Goal: Contribute content: Contribute content

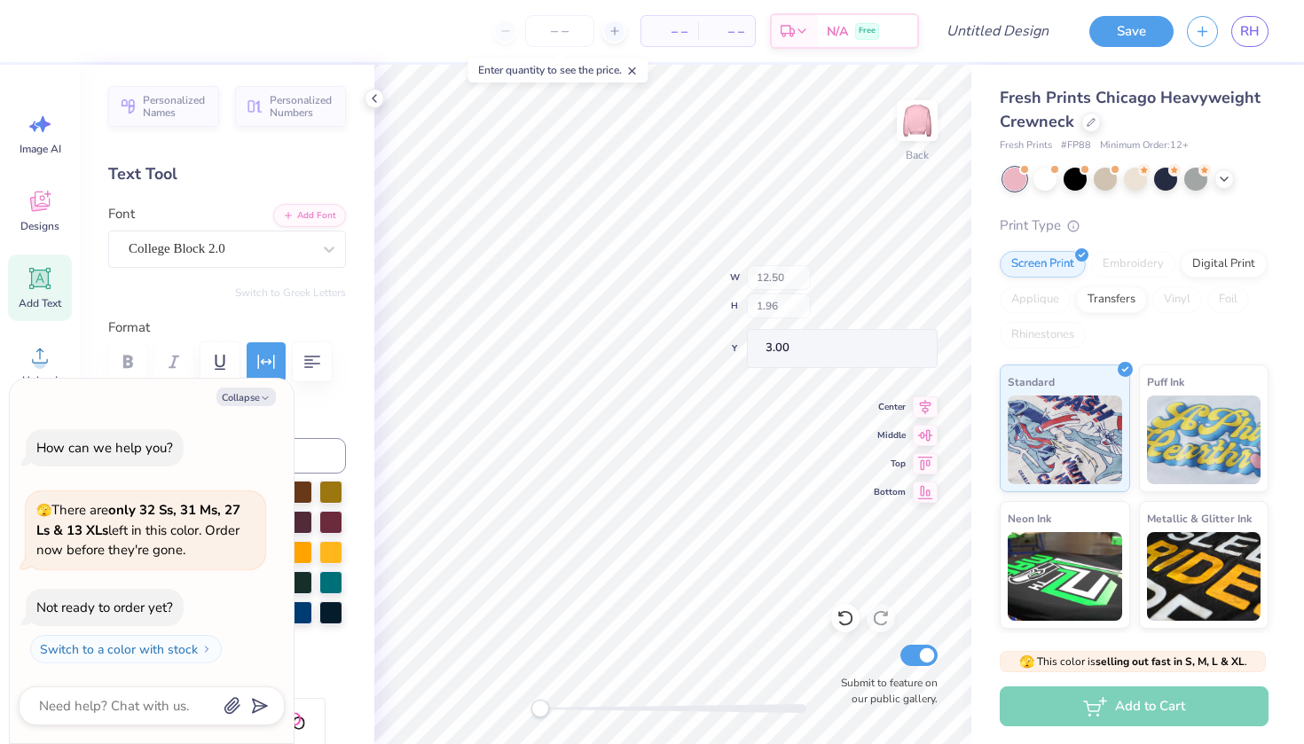
type textarea "x"
type input "3.78"
type input "3.59"
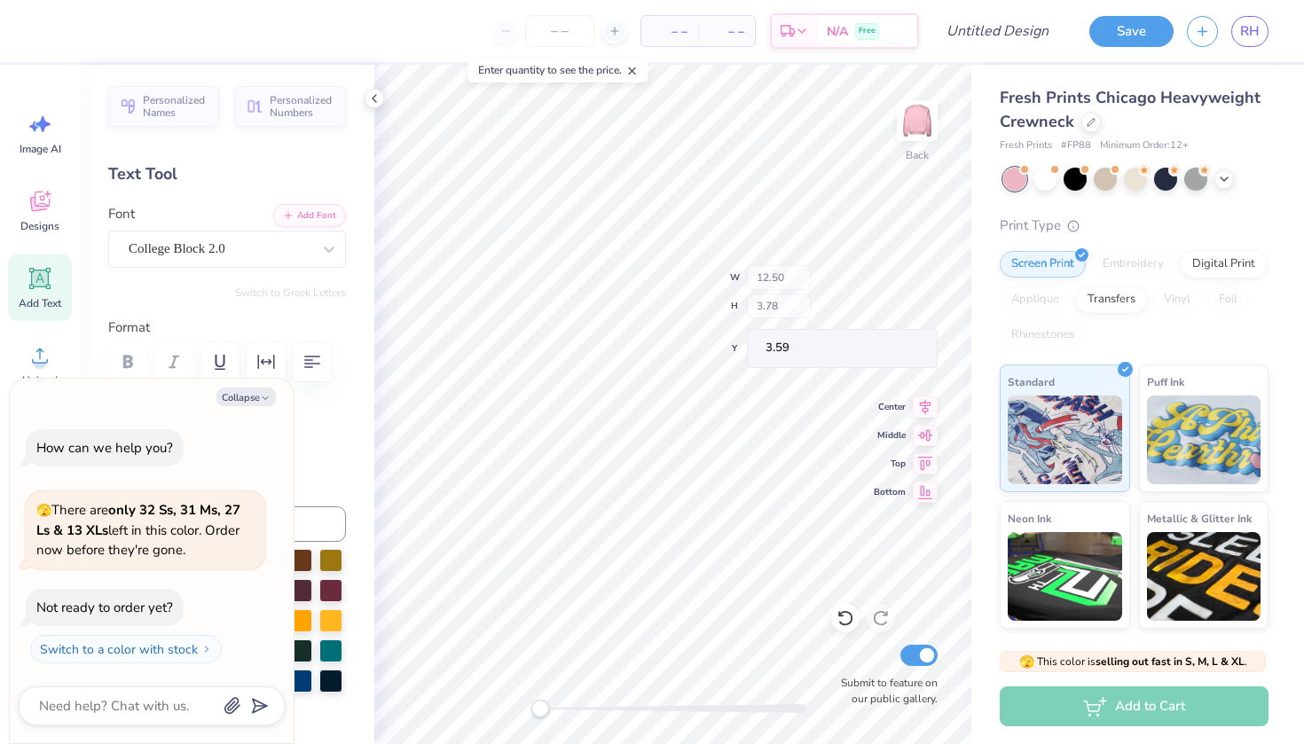
type textarea "x"
type input "1.96"
type input "3.00"
type textarea "x"
type input "3.78"
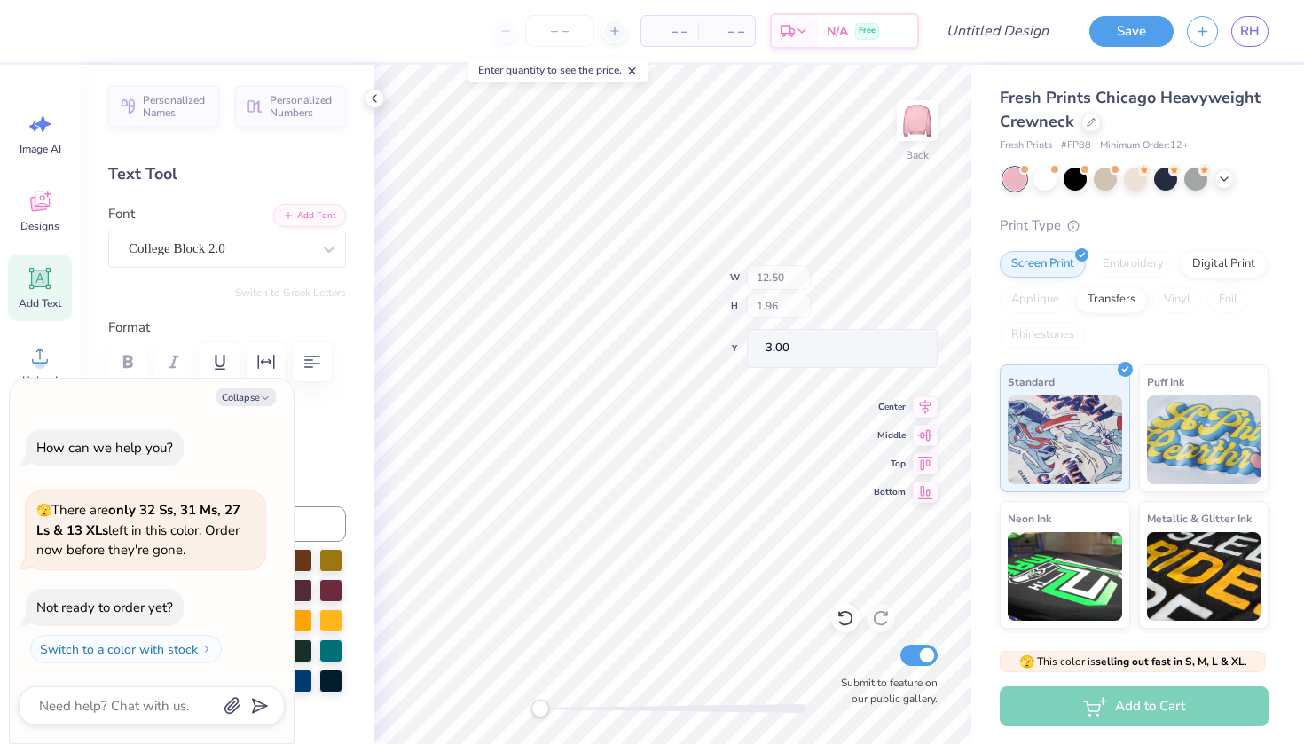
type input "3.59"
type textarea "x"
type textarea "P WEEK"
type textarea "x"
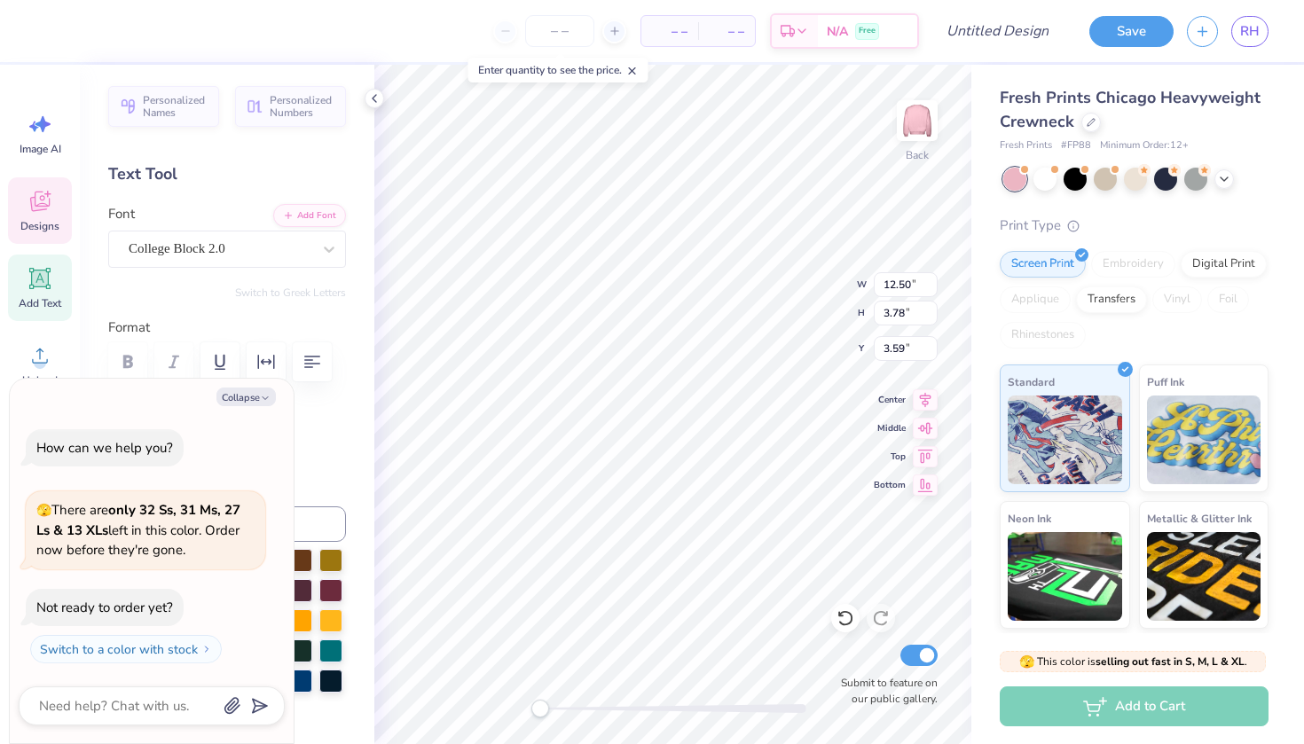
type textarea "Pi WEEK"
type textarea "x"
type textarea "Pin WEEK"
type textarea "x"
type textarea "Pink WEEK"
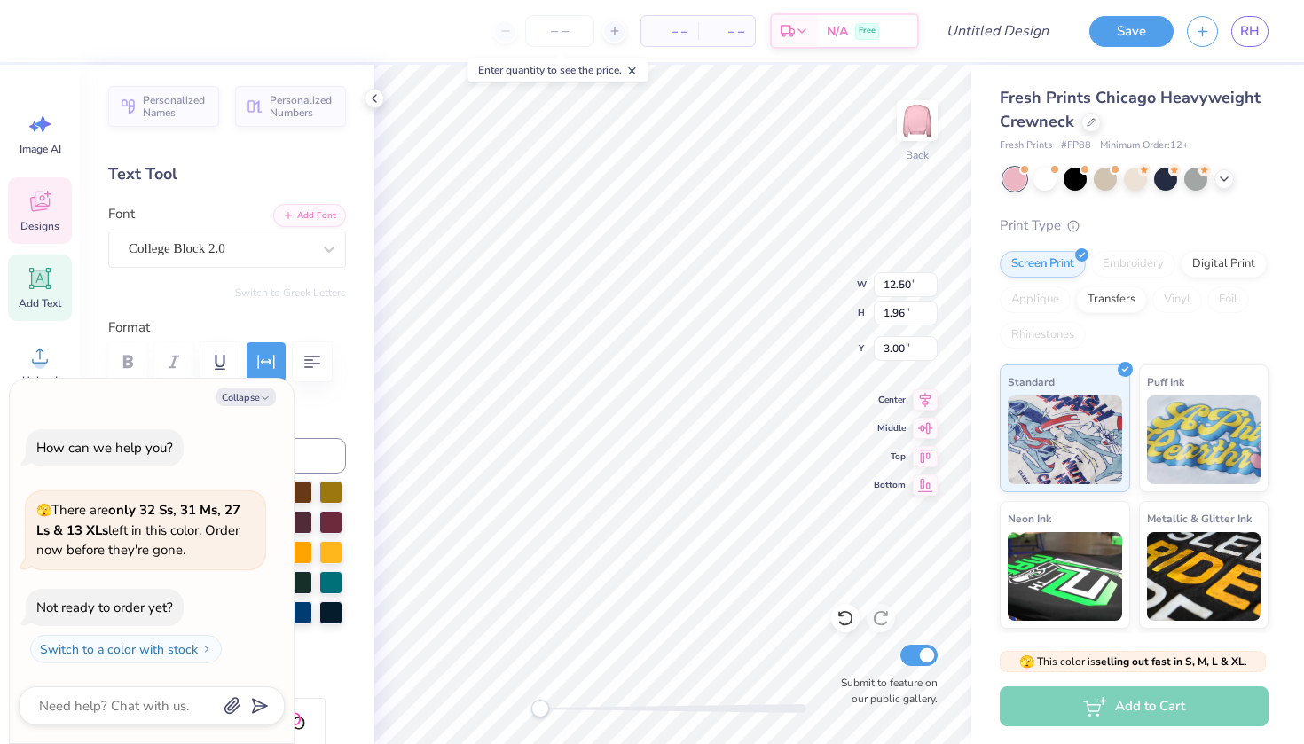
type textarea "x"
type textarea "Z"
type textarea "x"
type textarea "Ze"
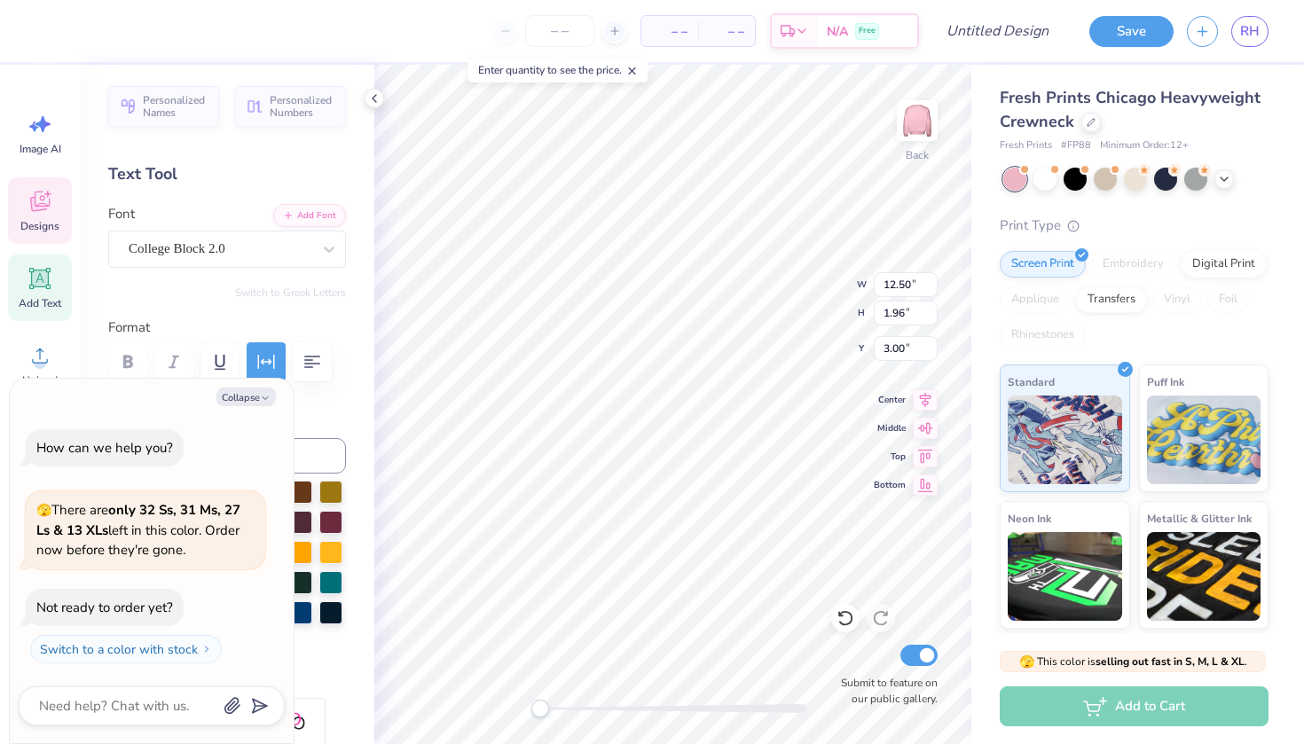
type textarea "x"
type textarea "Zet"
type textarea "x"
type textarea "Zeta"
type textarea "x"
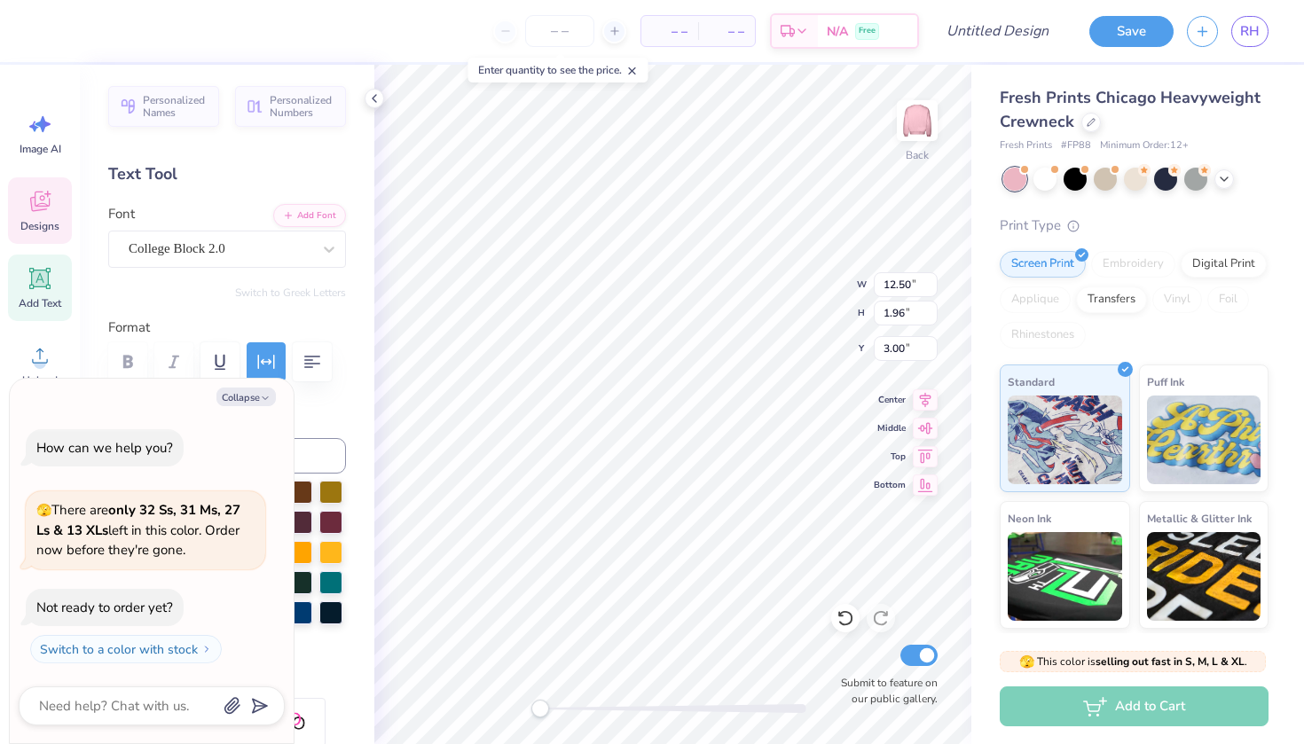
type textarea "Zeta"
type textarea "x"
type textarea "Zeta T"
type textarea "x"
type textarea "Zeta Ta"
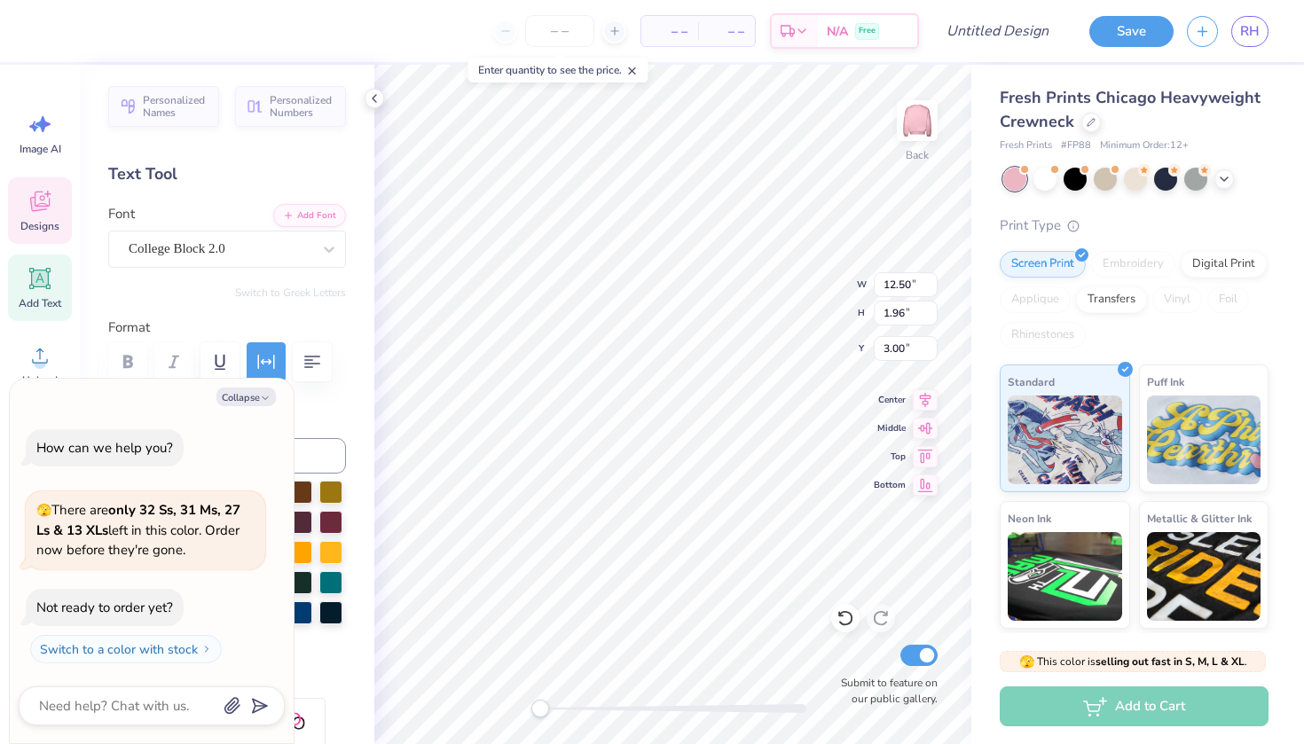
type textarea "x"
type textarea "Zeta Tau"
type textarea "x"
type textarea "Zeta Tau"
type textarea "x"
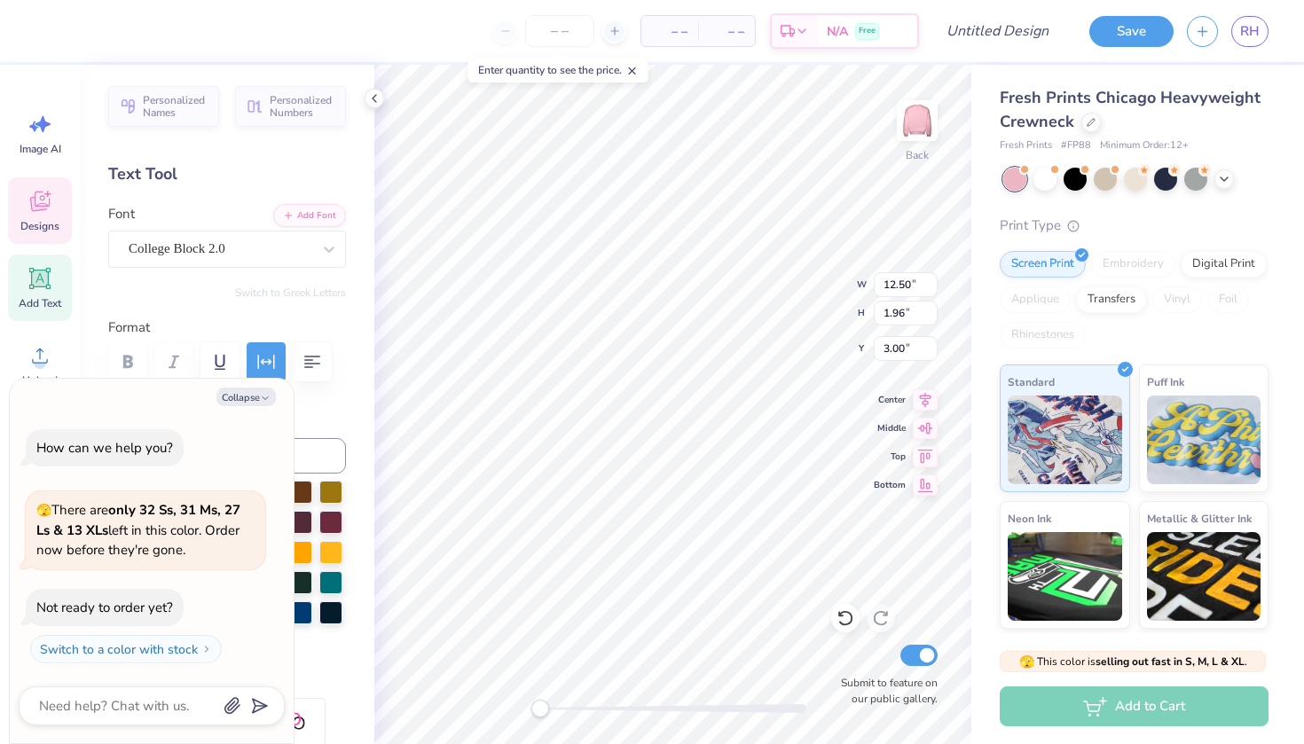
type textarea "Zeta Tau A"
type textarea "x"
type textarea "Zeta Tau Al"
type textarea "x"
type textarea "Zeta Tau Alp"
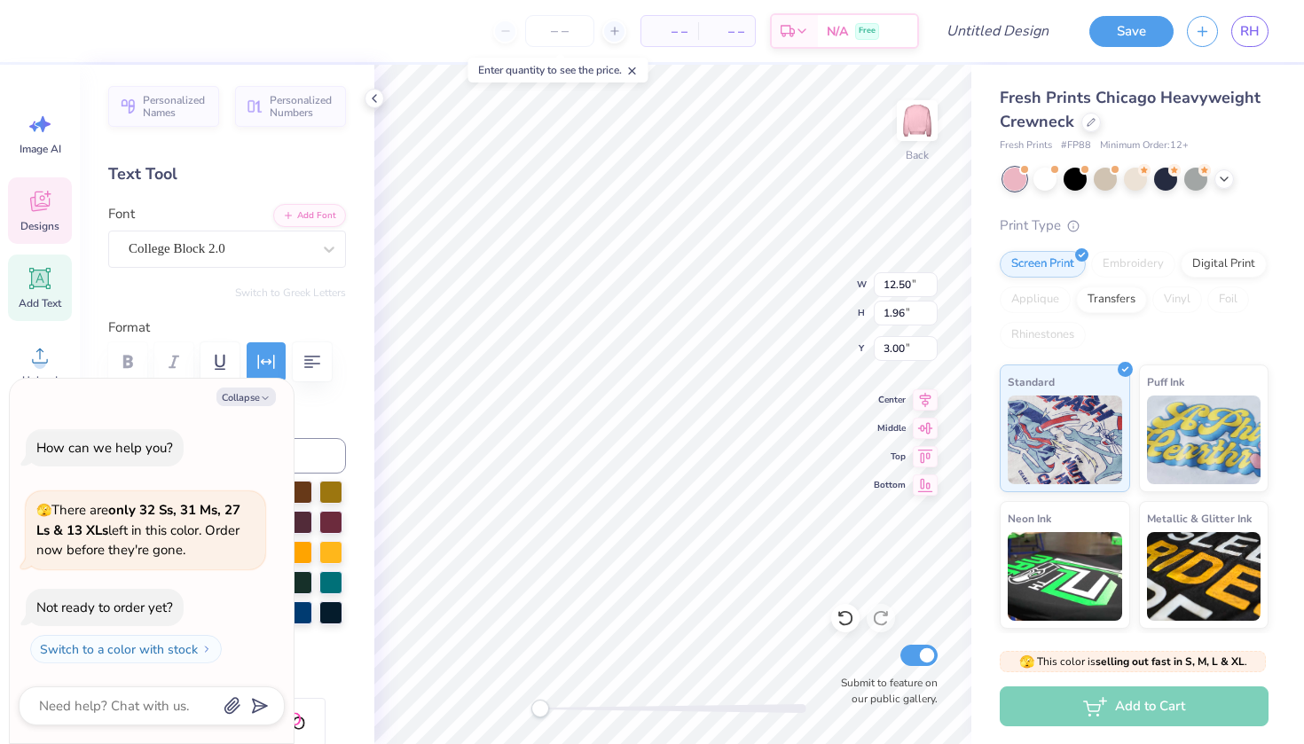
type textarea "x"
type textarea "Zeta Tau Alph"
type textarea "x"
type textarea "Zeta Tau Alpha"
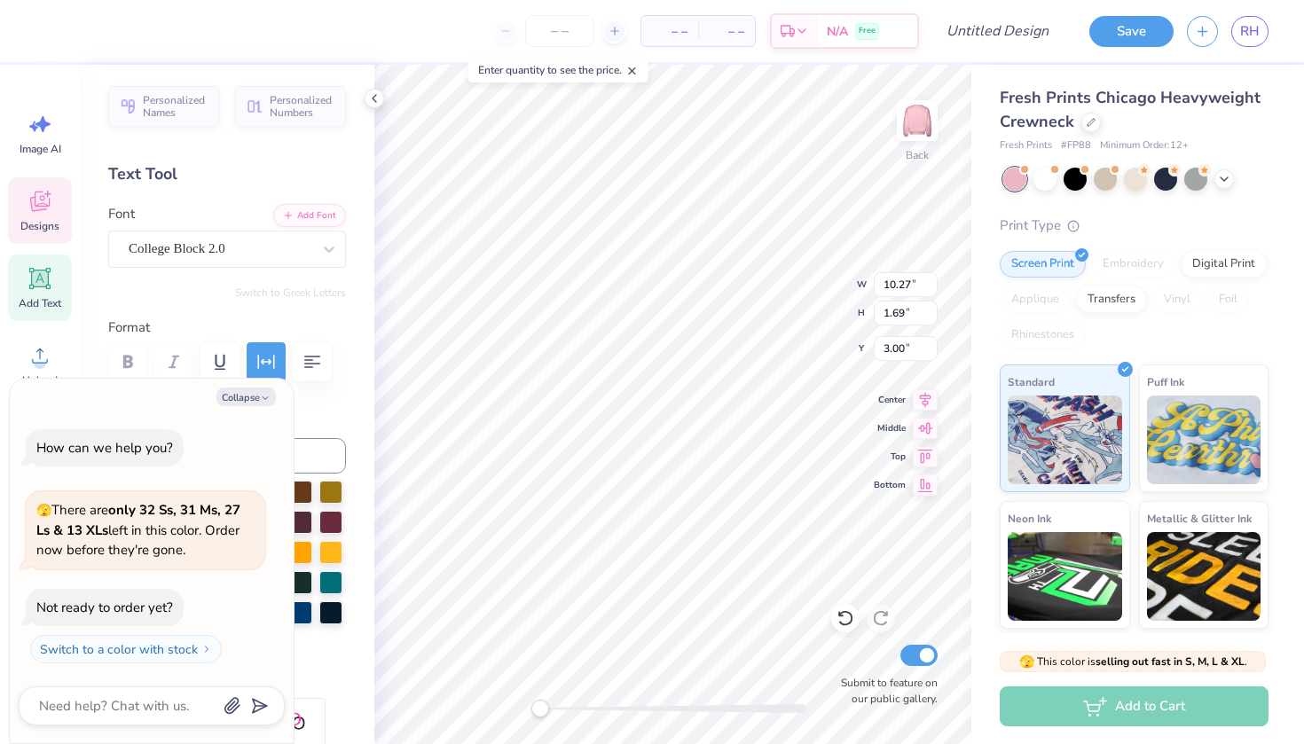
type textarea "x"
type input "11.46"
type input "3.65"
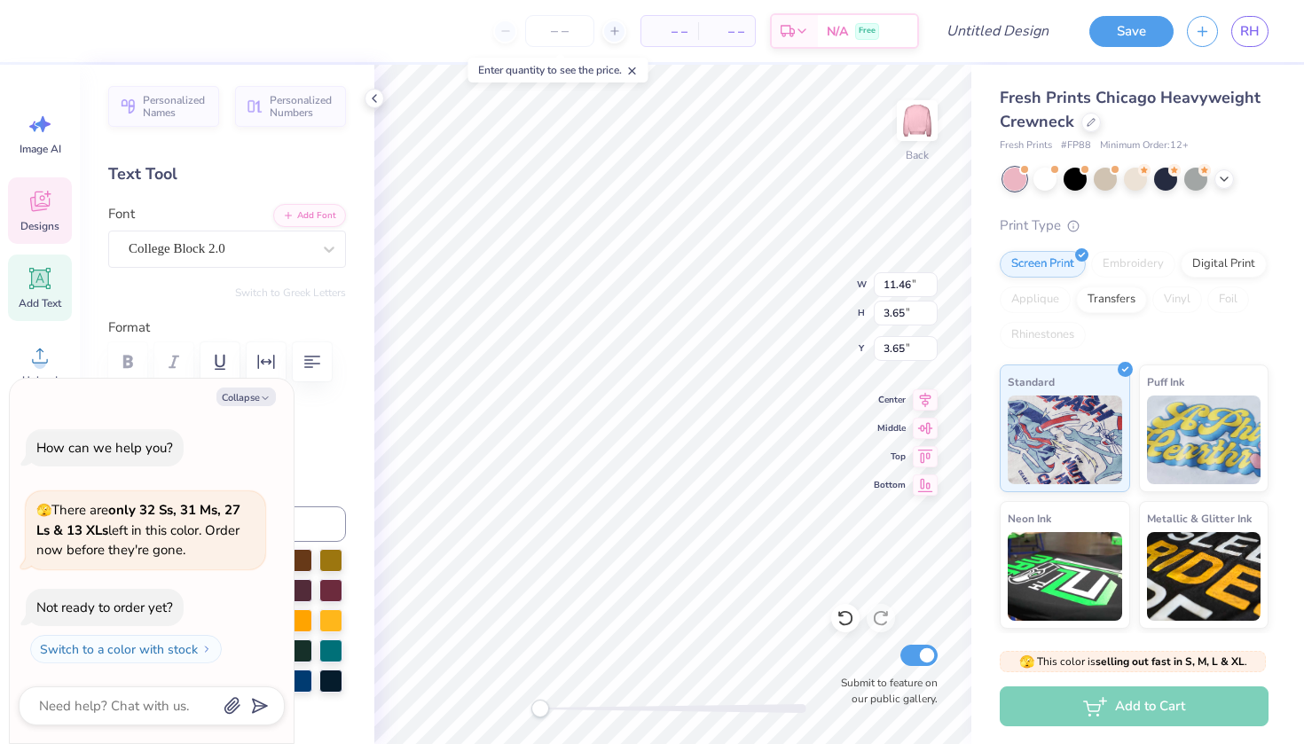
type textarea "x"
type input "11.08"
type input "3.53"
type input "3.73"
type textarea "x"
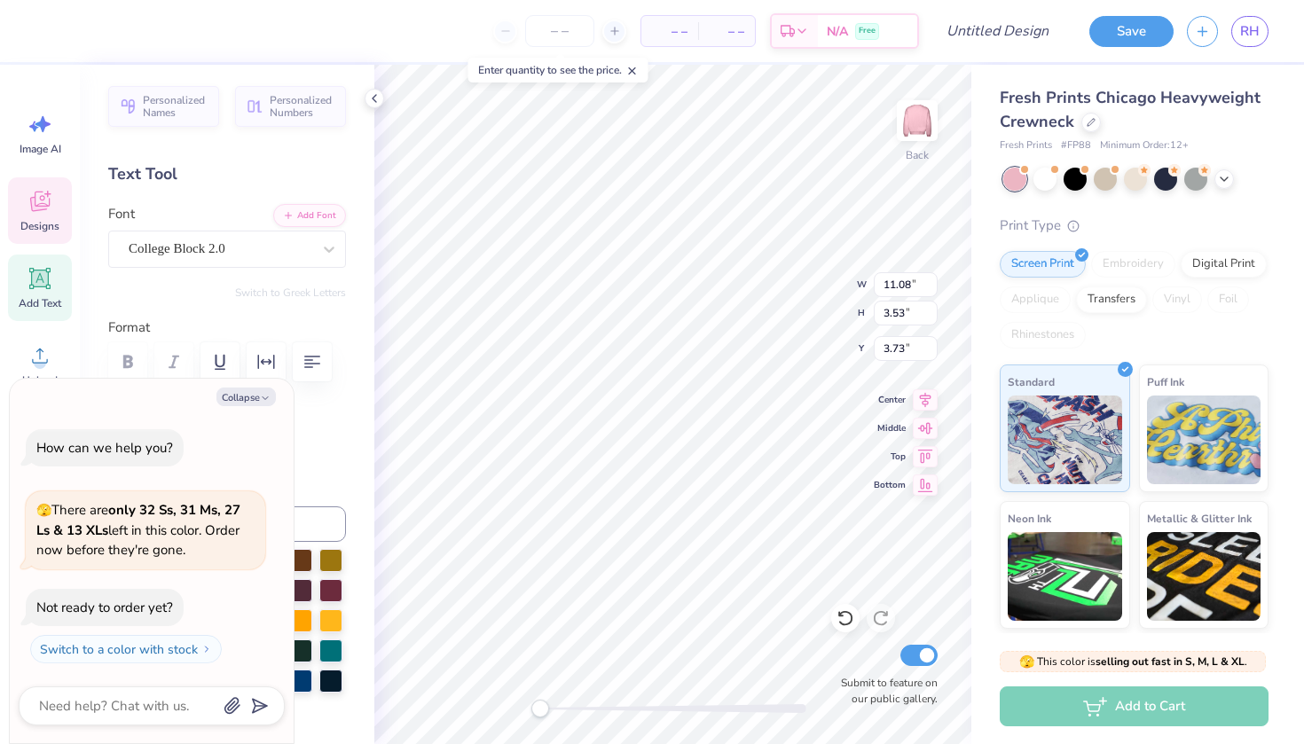
type input "12.50"
type input "1.93"
type input "6.05"
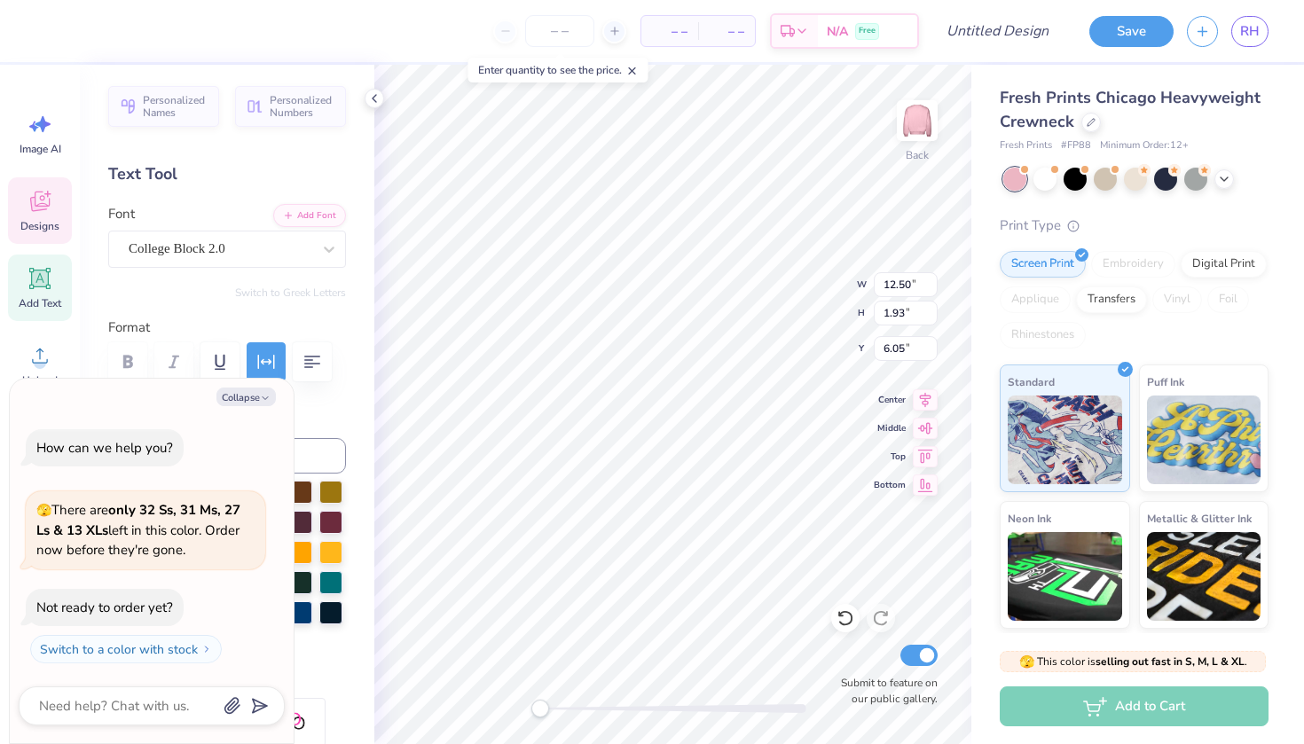
type textarea "x"
type input "11.08"
type input "3.53"
type input "3.84"
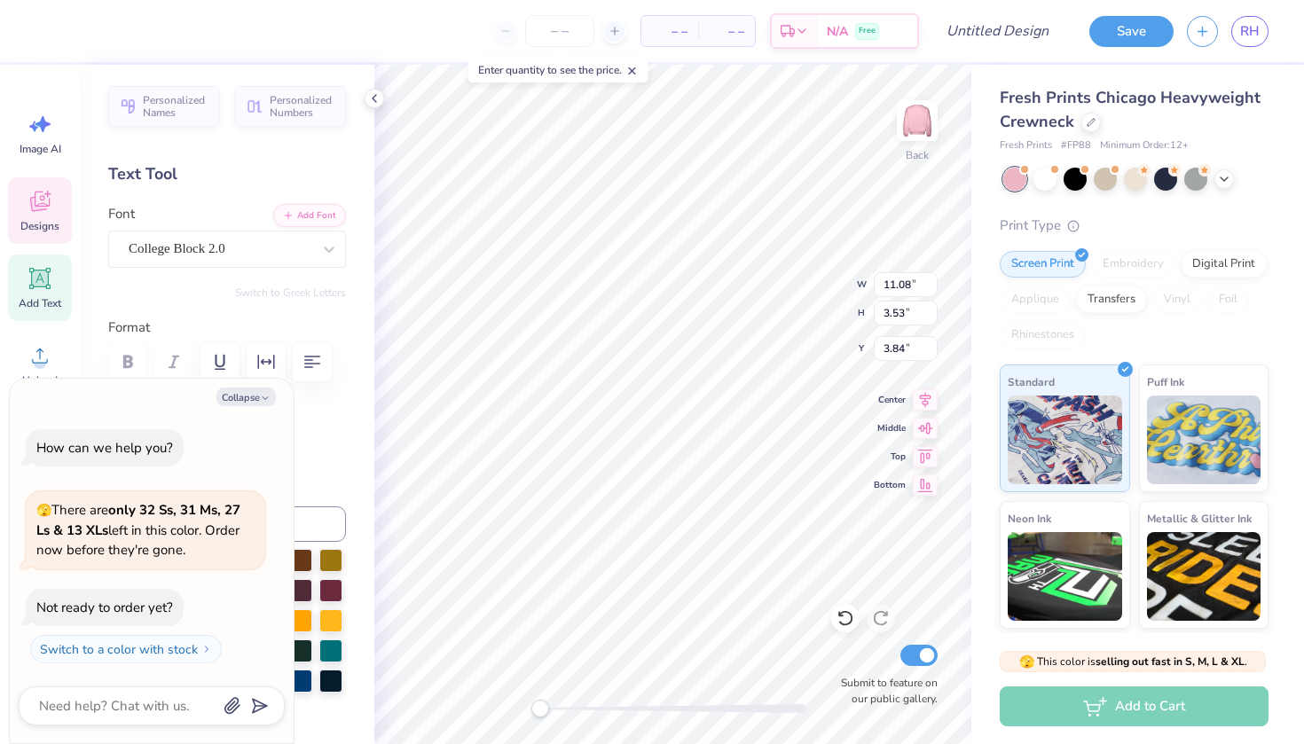
type textarea "x"
type input "12.50"
type input "1.93"
type input "6.41"
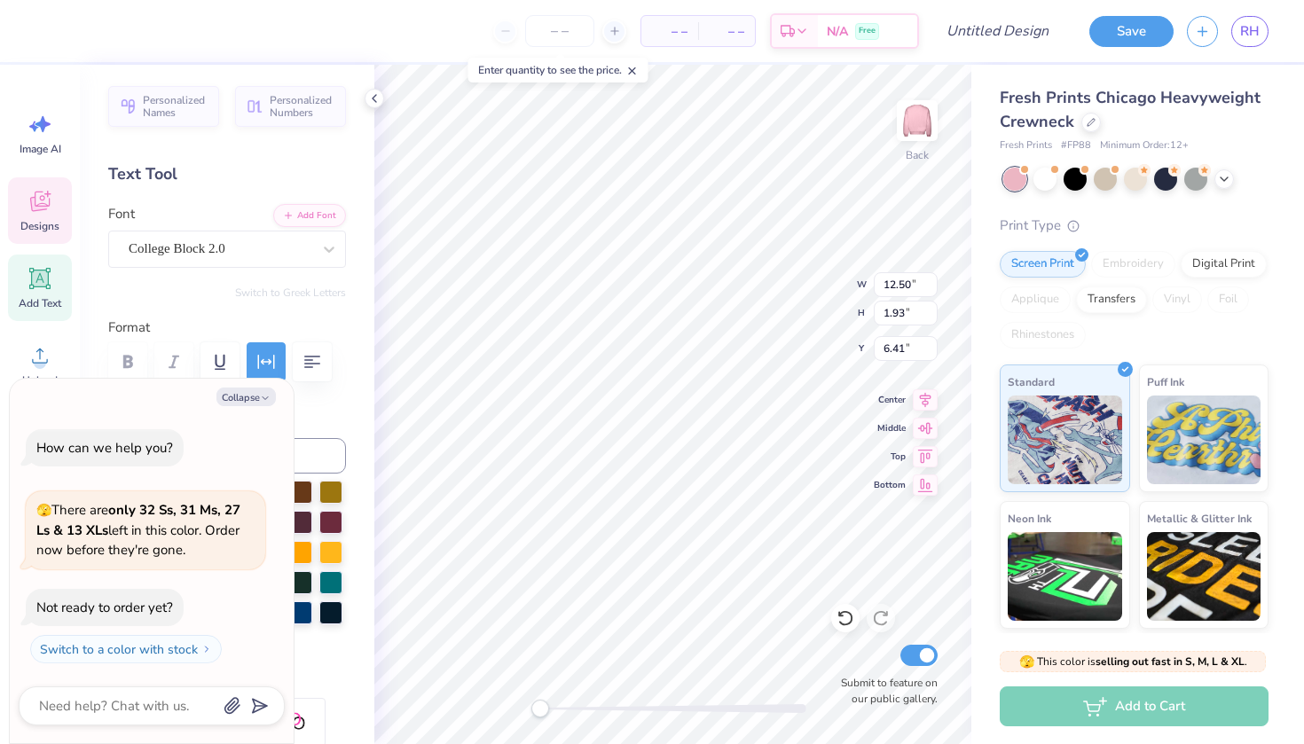
scroll to position [0, 2]
type textarea "x"
type textarea "O"
type textarea "x"
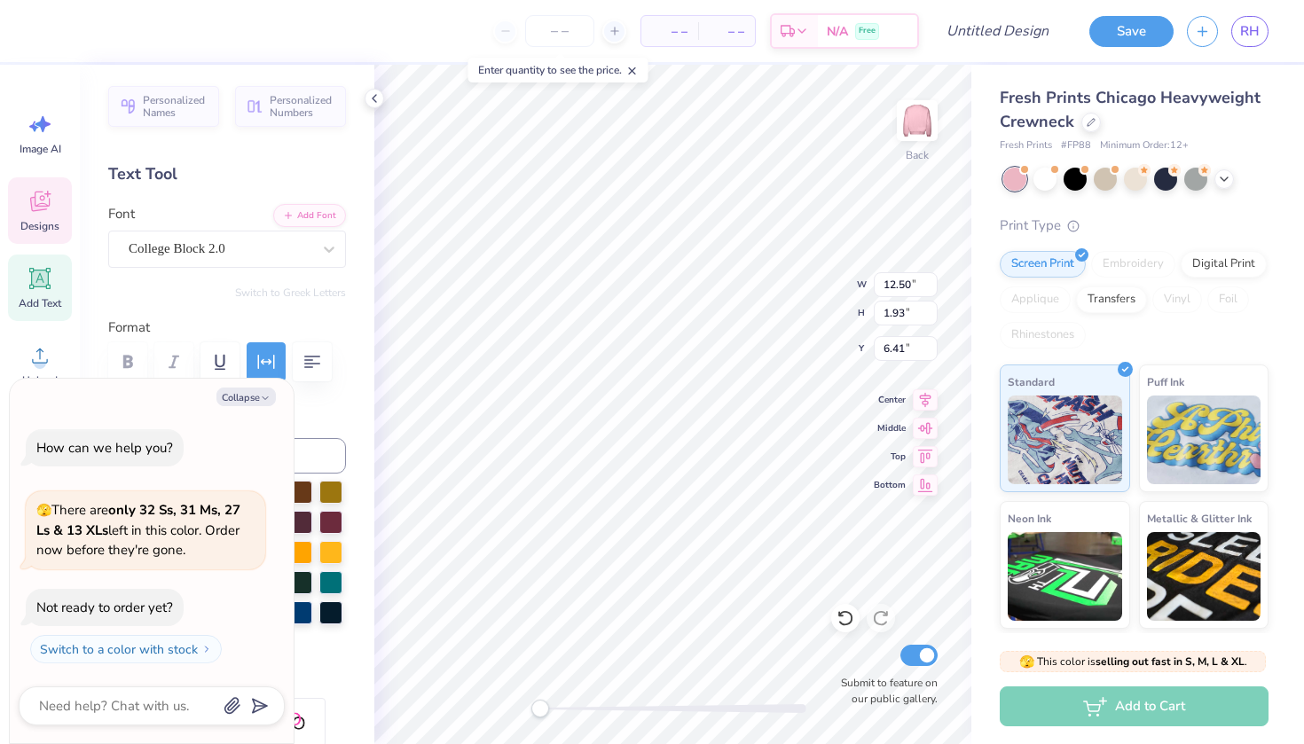
type textarea "On"
type textarea "x"
type textarea "One"
type textarea "x"
type textarea "One"
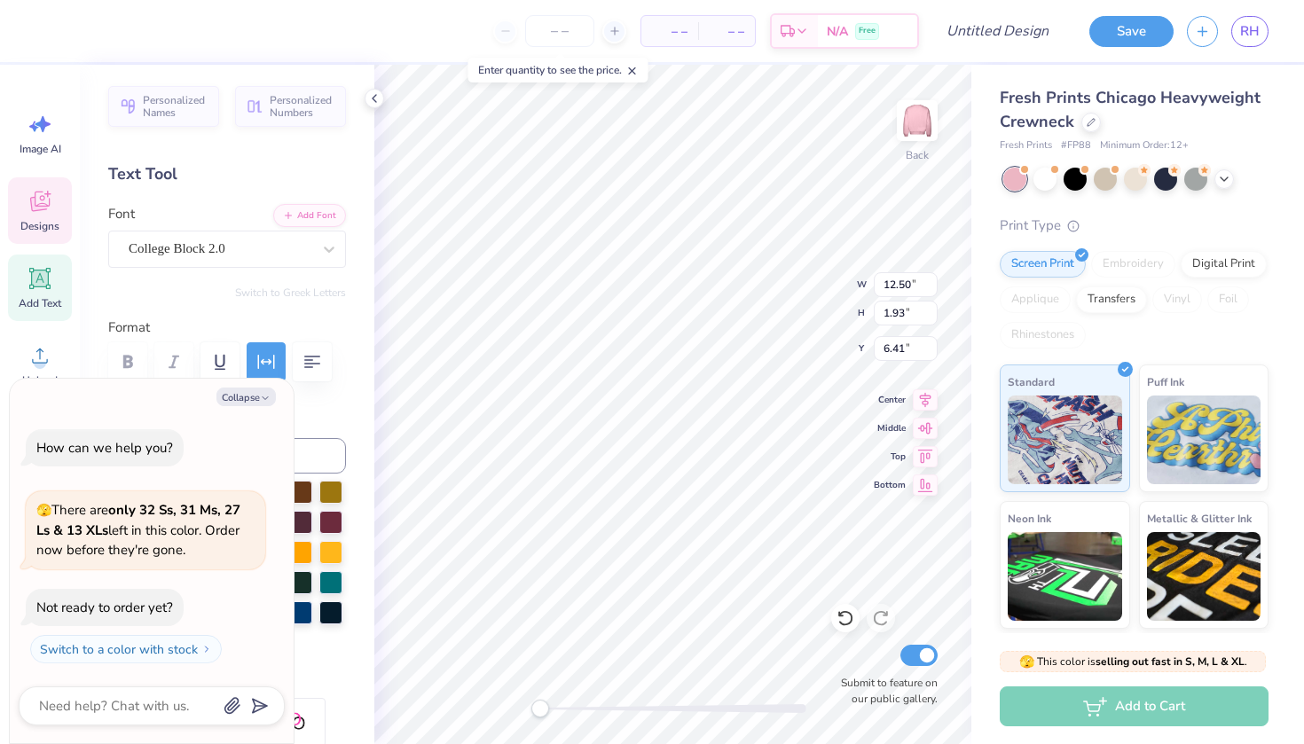
type textarea "x"
type textarea "One o"
type textarea "x"
type textarea "One"
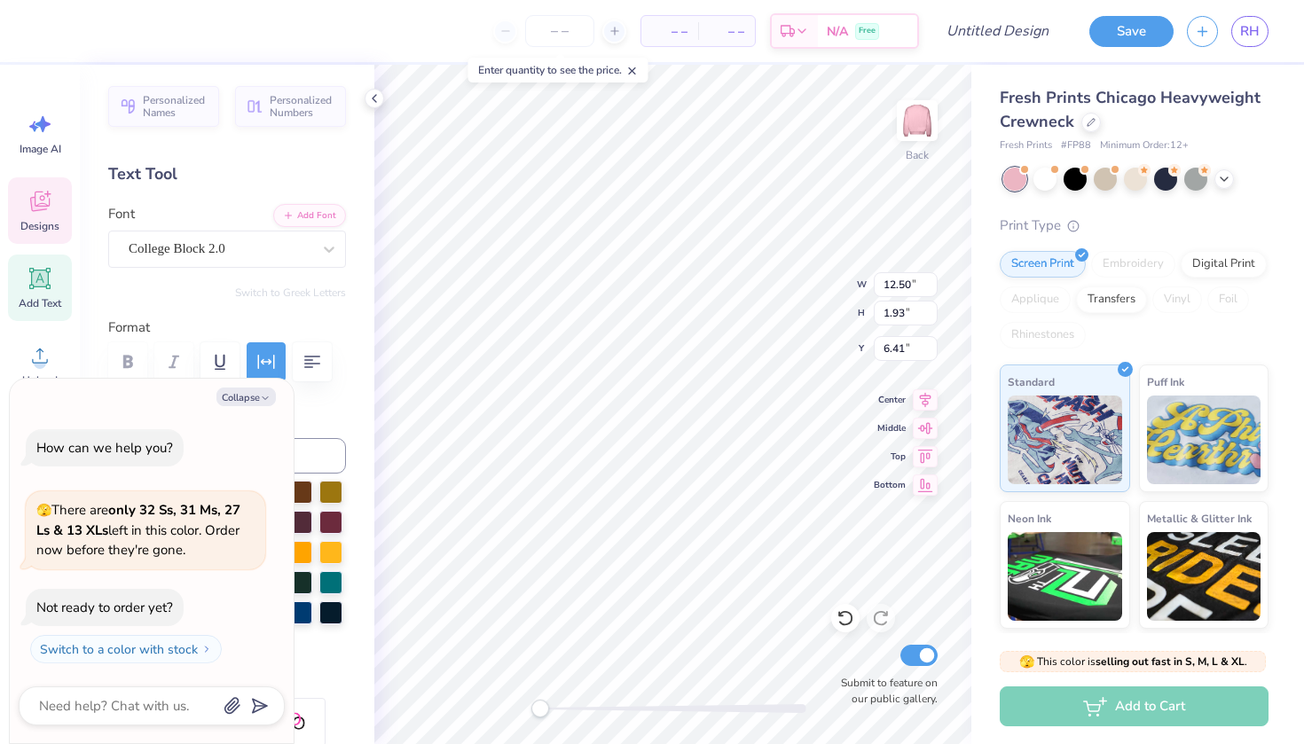
scroll to position [0, 0]
type textarea "x"
type textarea "One i"
type textarea "x"
type textarea "One in"
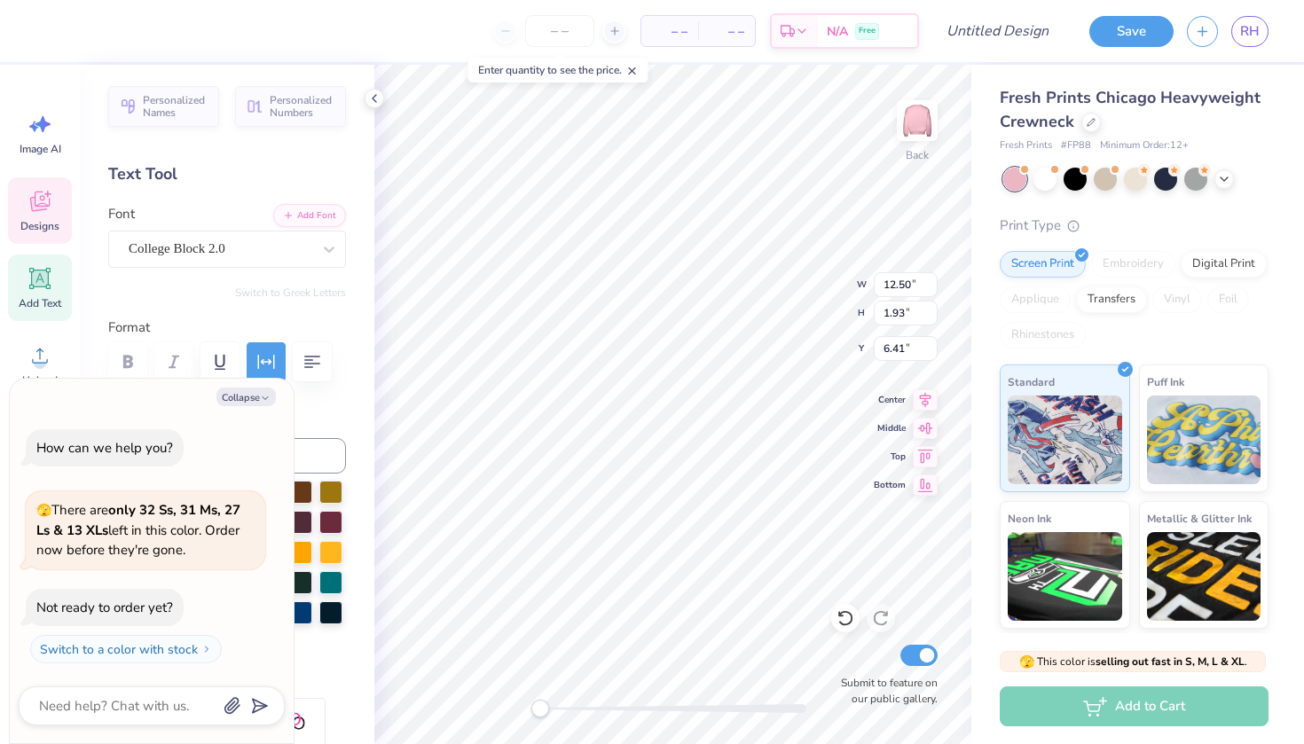
type textarea "x"
type textarea "One in"
type textarea "x"
type textarea "One in e"
type textarea "x"
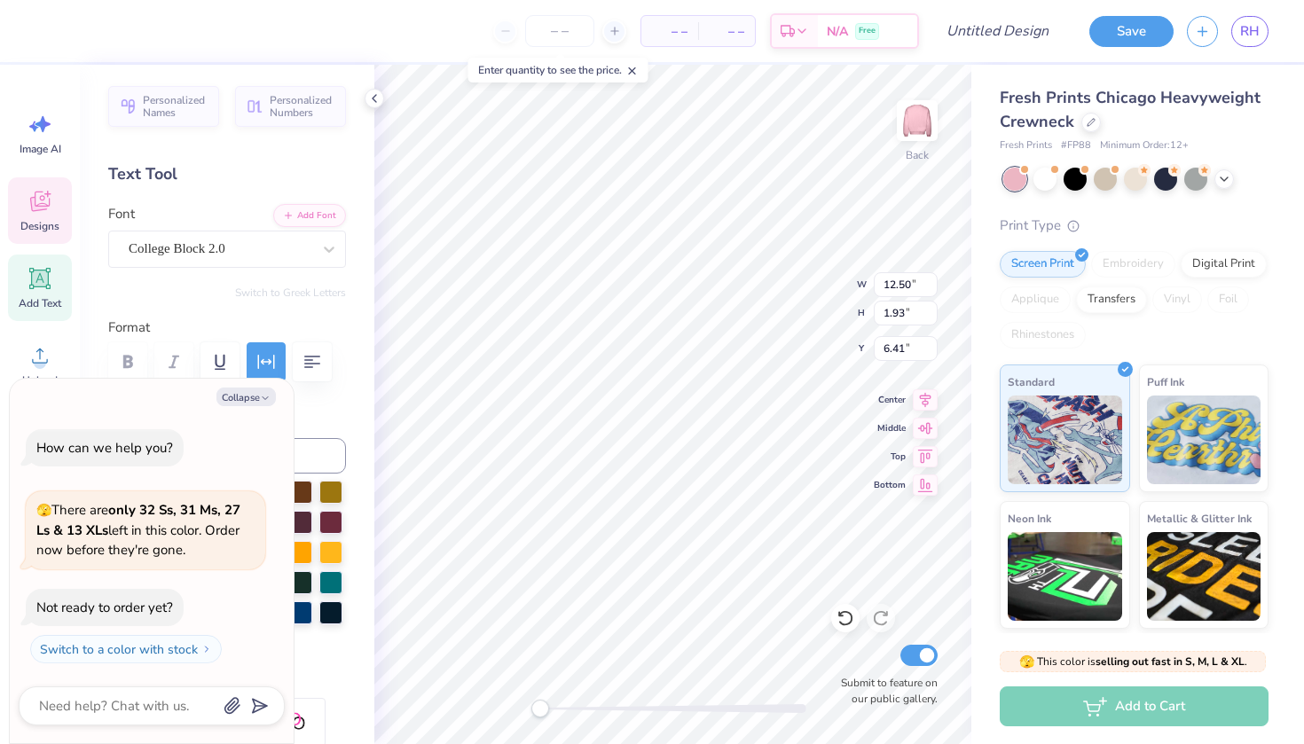
type textarea "One in ei"
type textarea "x"
type textarea "One in eig"
type textarea "x"
type textarea "One in [GEOGRAPHIC_DATA]"
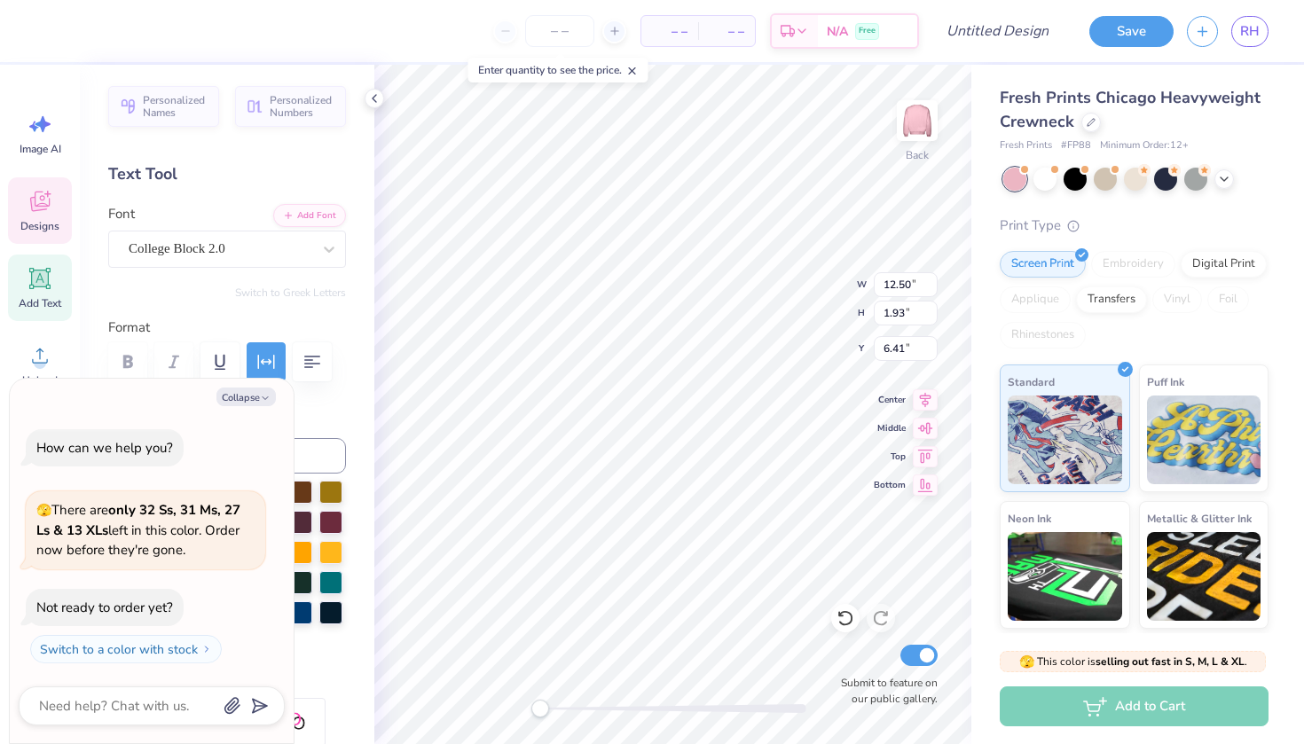
type textarea "x"
type textarea "One in eight"
type textarea "x"
type textarea "One in eight"
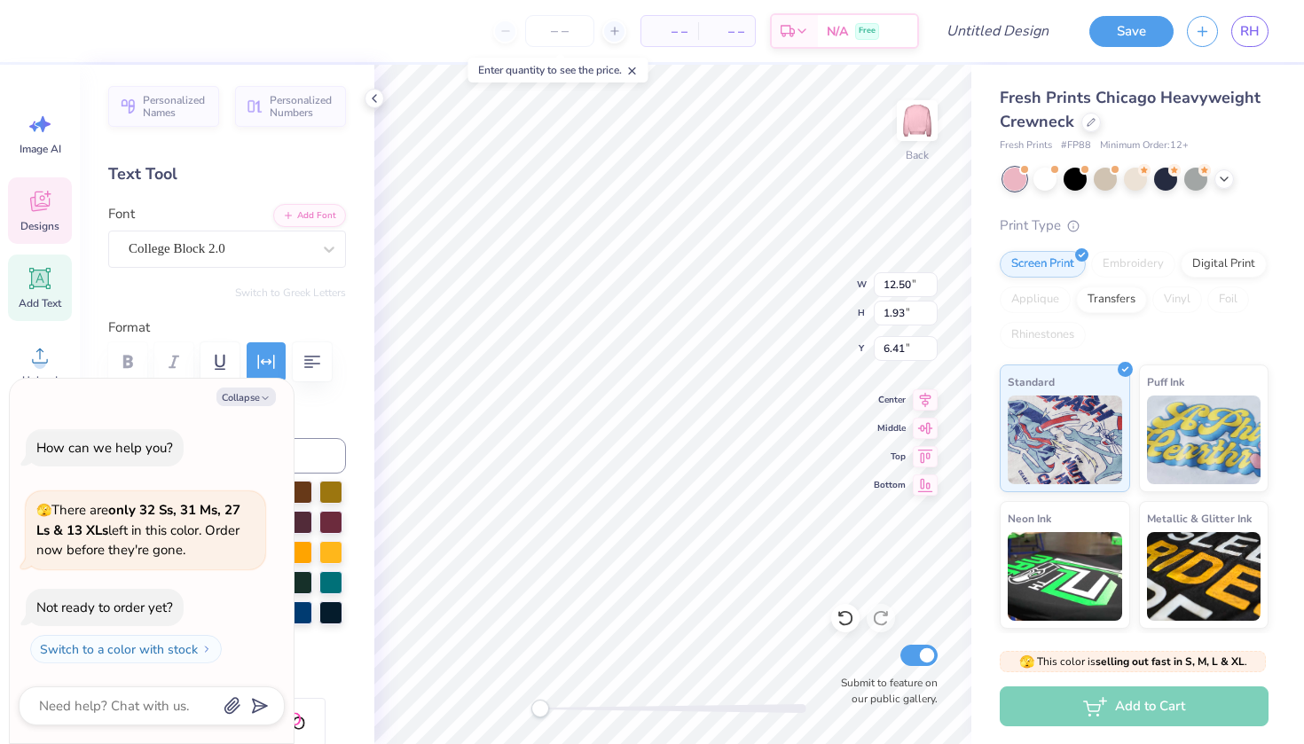
type textarea "x"
type textarea "O"
type textarea "x"
type textarea "T"
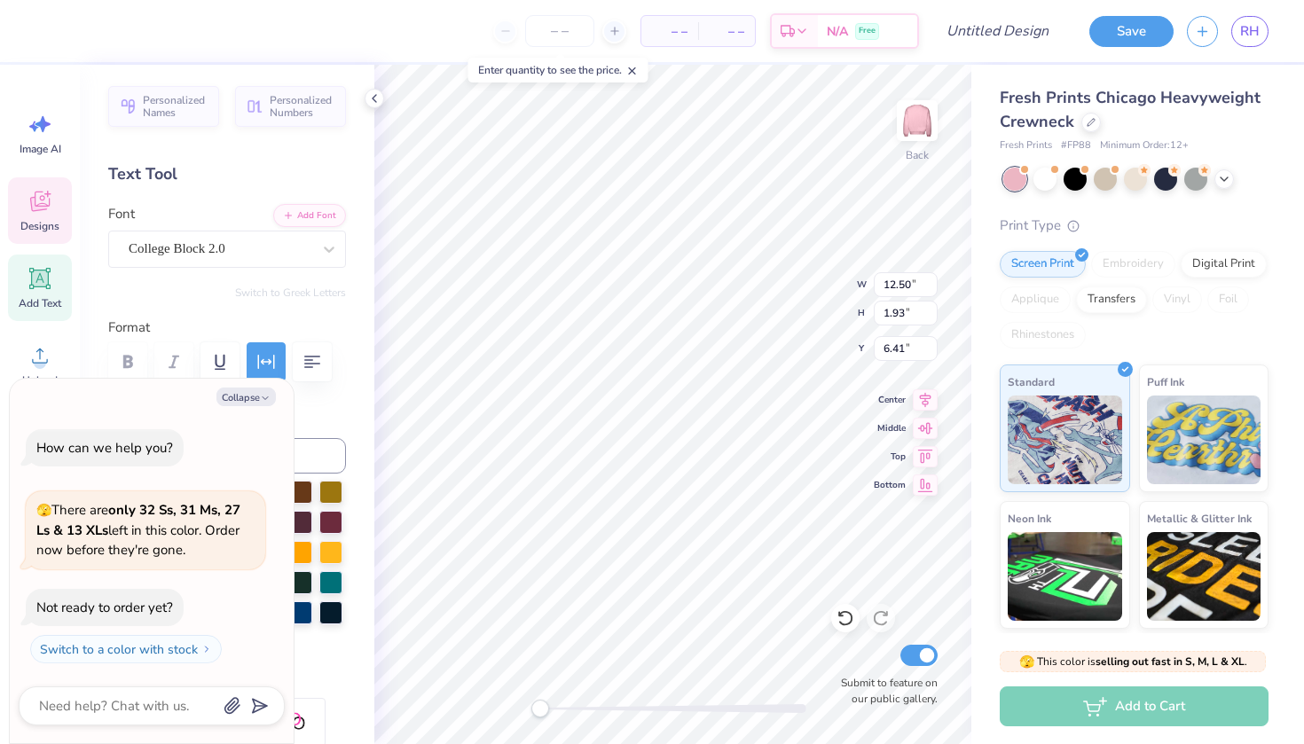
type textarea "x"
type textarea "Tu"
type textarea "x"
type textarea "Tur"
type textarea "x"
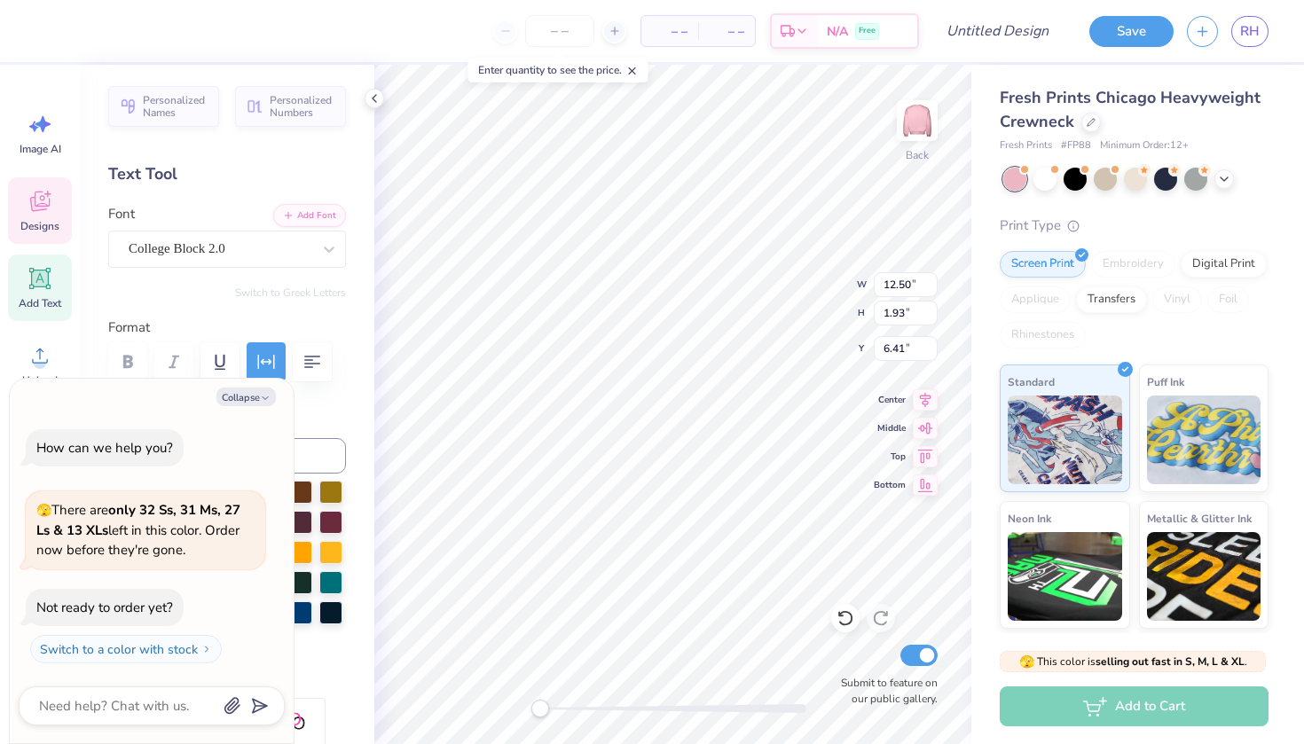
type textarea "Turn"
type textarea "x"
type textarea "Turn"
type textarea "x"
type textarea "Turn"
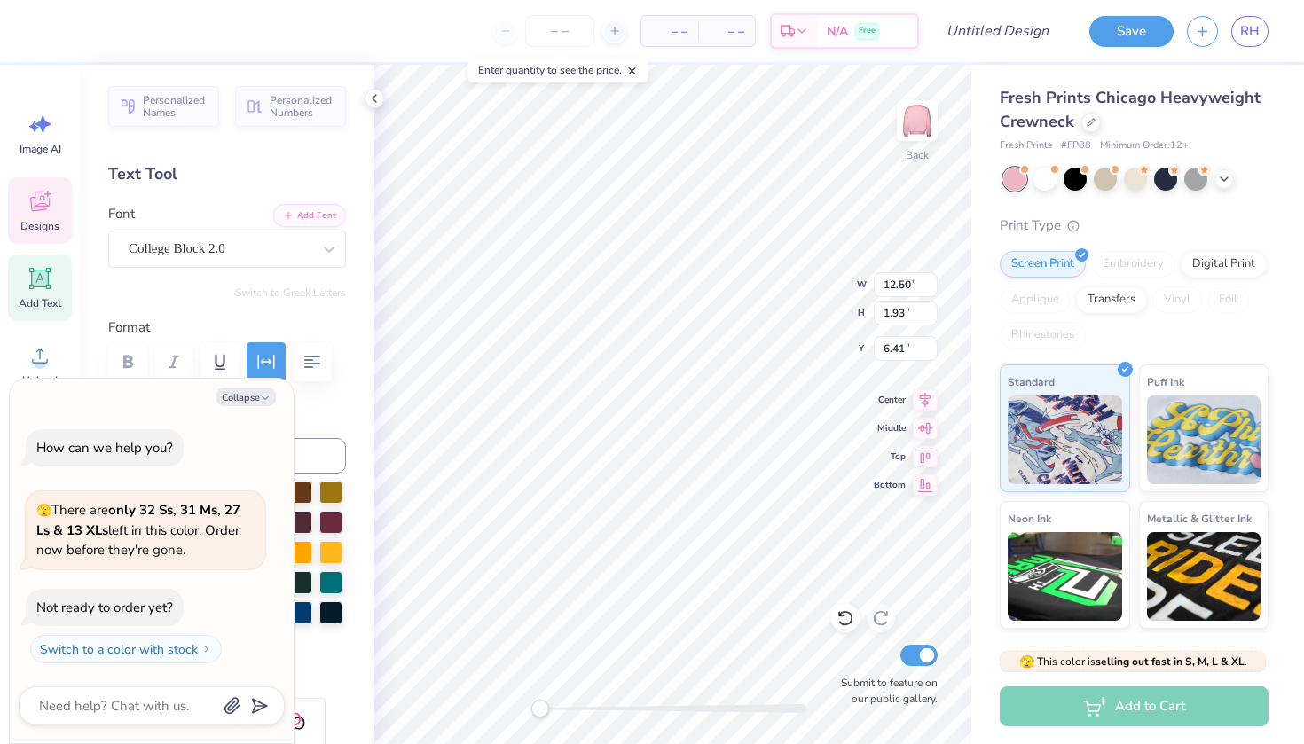
type textarea "x"
type textarea "Tur"
type textarea "x"
type textarea "Turn"
type textarea "x"
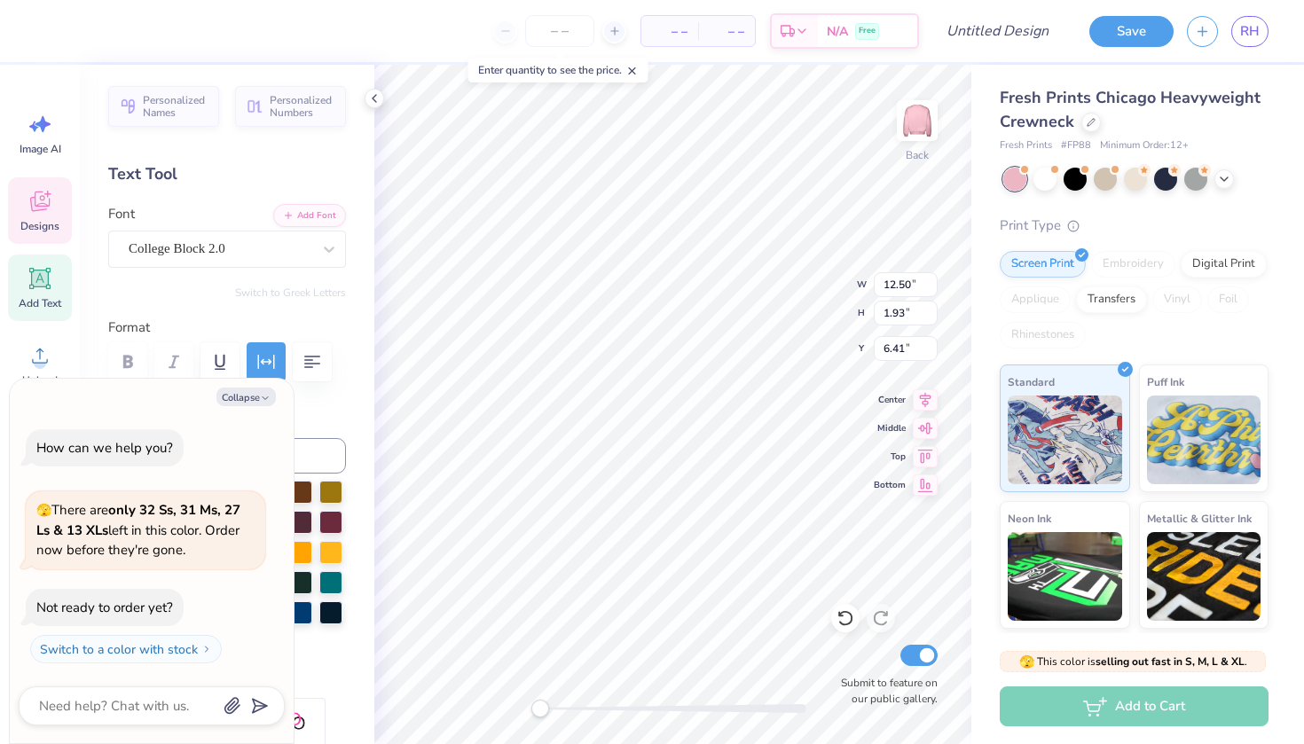
type textarea "Turn"
type textarea "x"
type textarea "Turn o"
type textarea "x"
type textarea "Turn on"
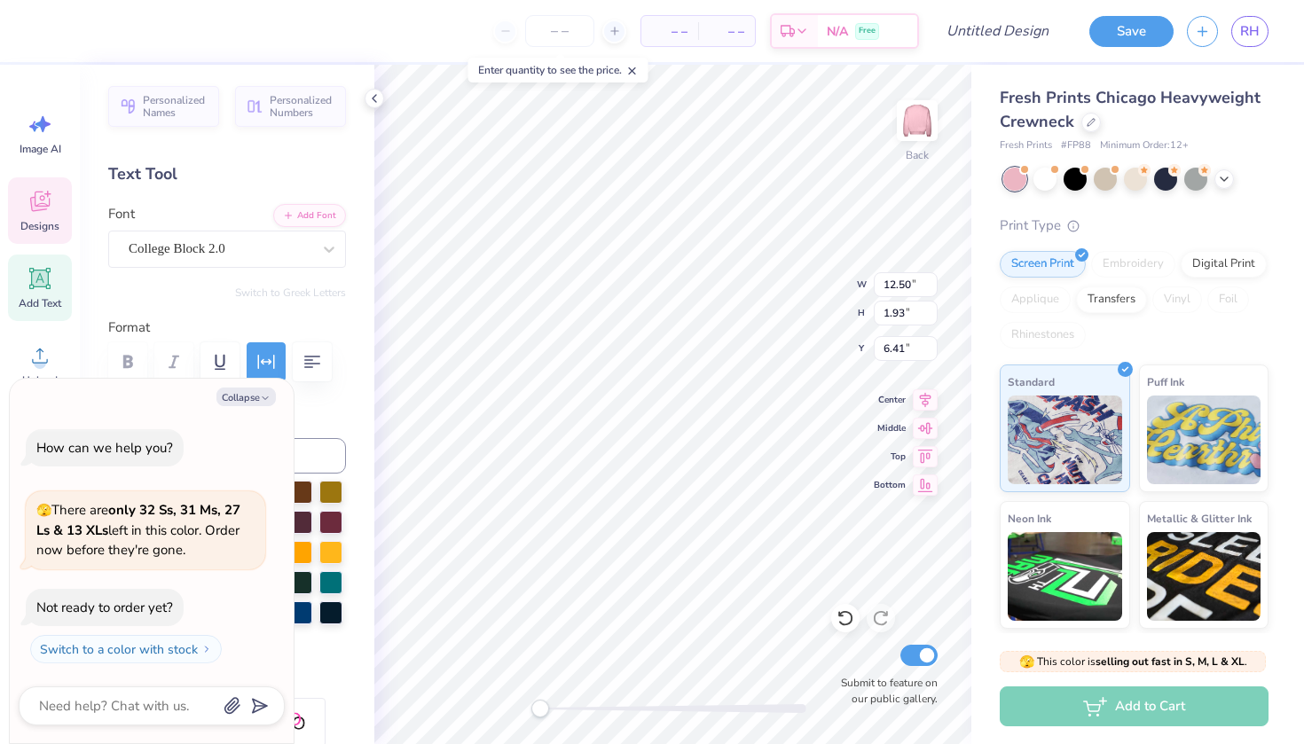
type textarea "x"
type textarea "Turn one"
type textarea "x"
type textarea "Turn one"
type textarea "x"
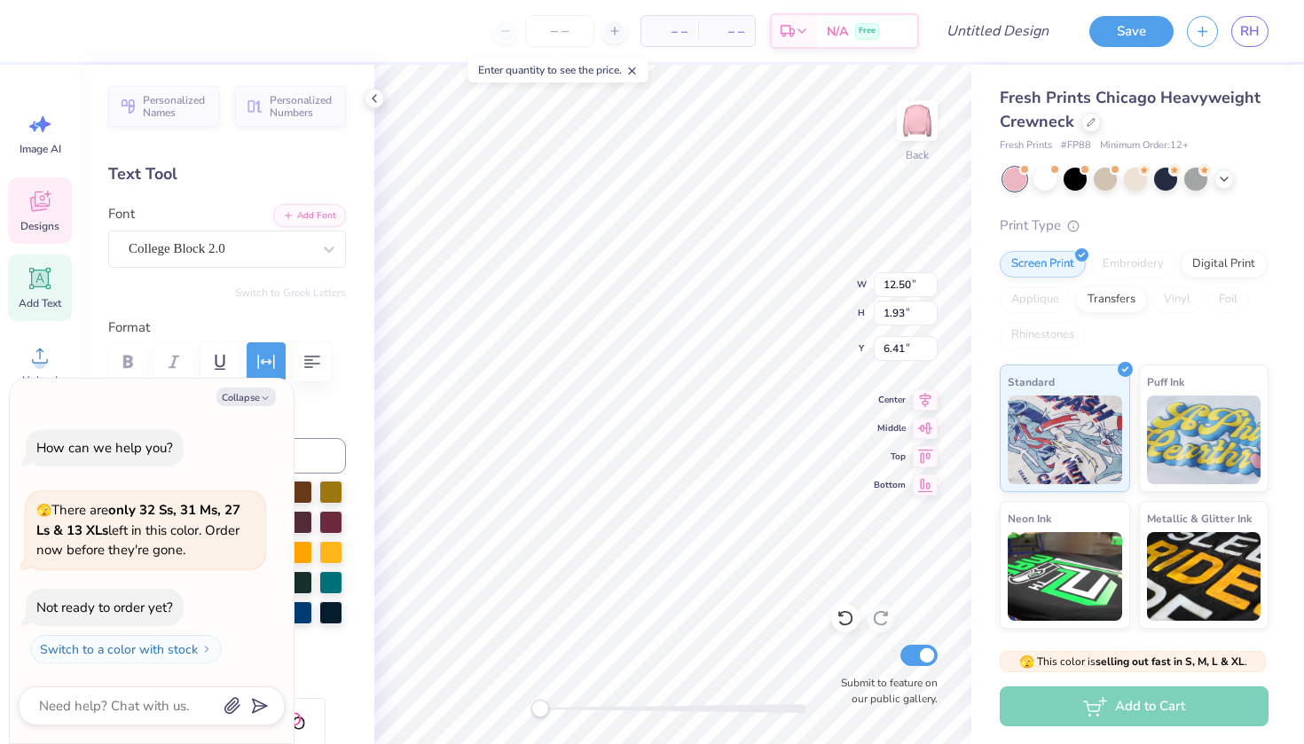
type textarea "Turn one i"
type textarea "x"
type textarea "Turn one in"
type textarea "x"
type textarea "Turn one in"
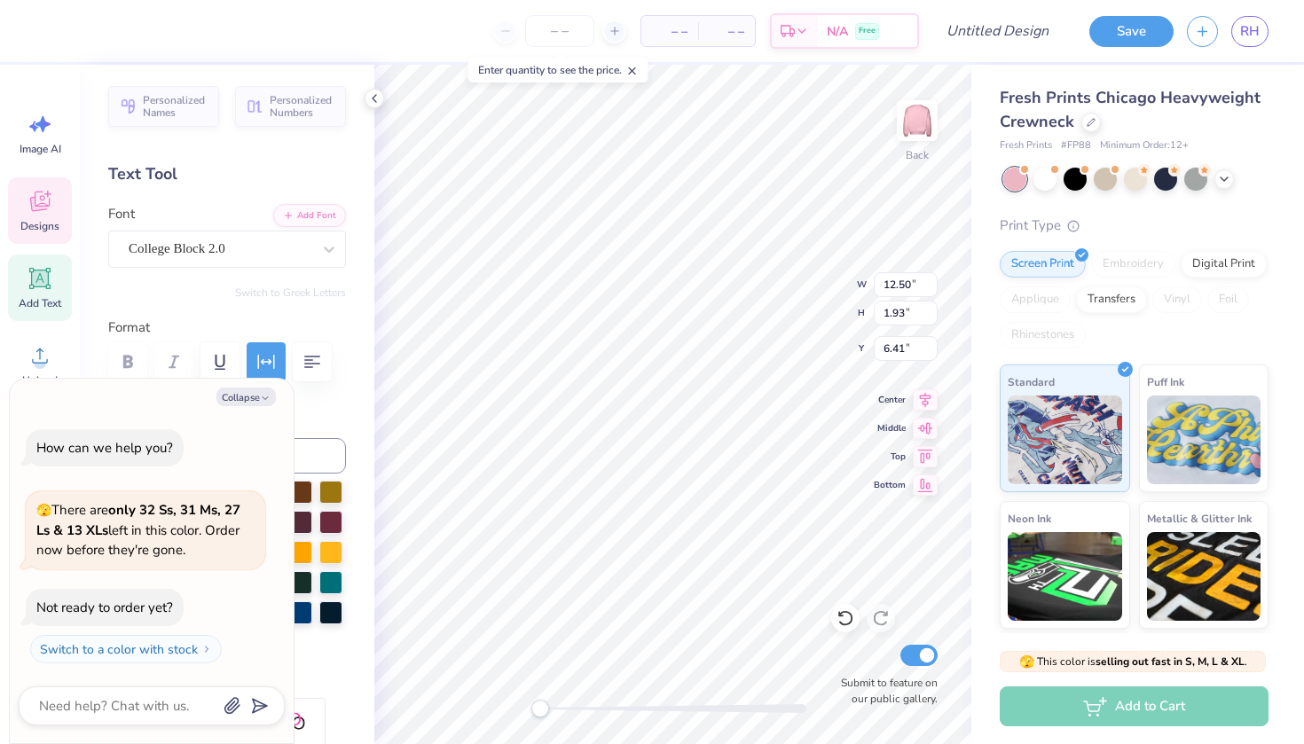
type textarea "x"
type textarea "Turn one in e"
type textarea "x"
type textarea "Turn one in [GEOGRAPHIC_DATA]"
type textarea "x"
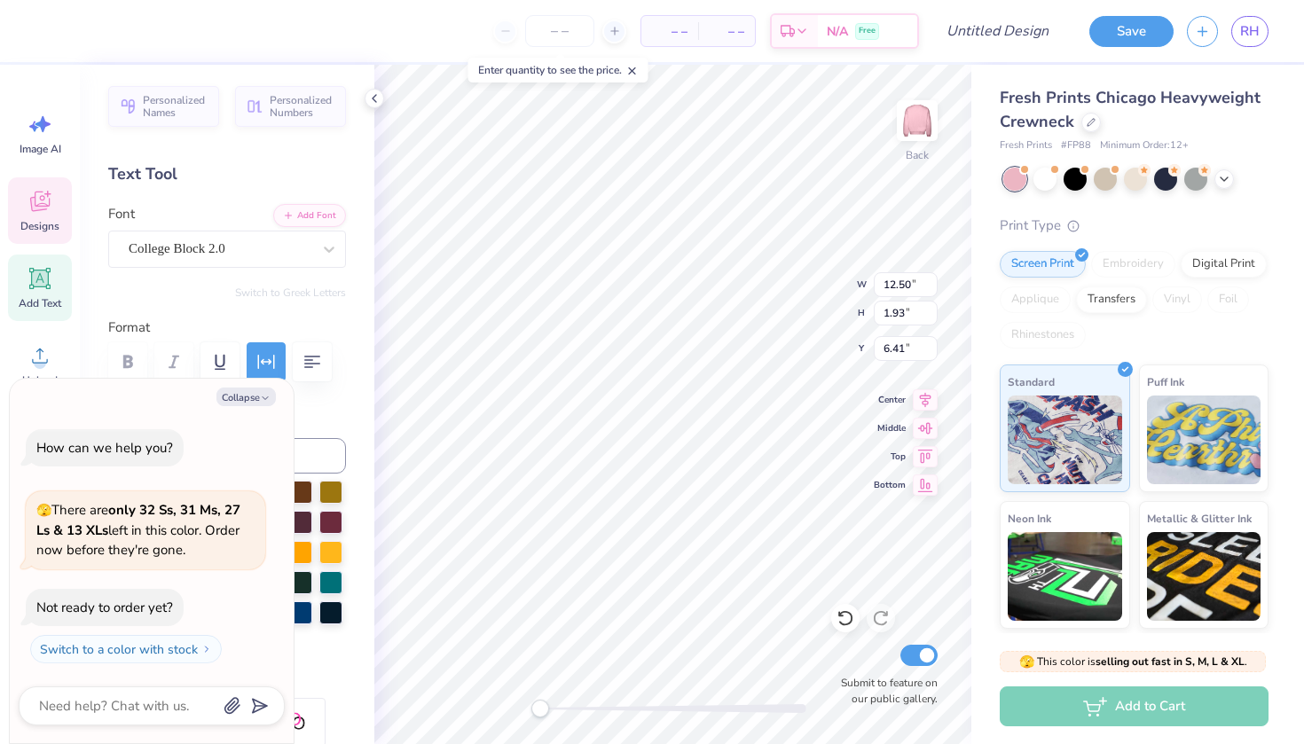
type textarea "Turn one in eug"
type textarea "x"
type textarea "Turn one in [GEOGRAPHIC_DATA]"
type textarea "x"
type textarea "Turn one in eught"
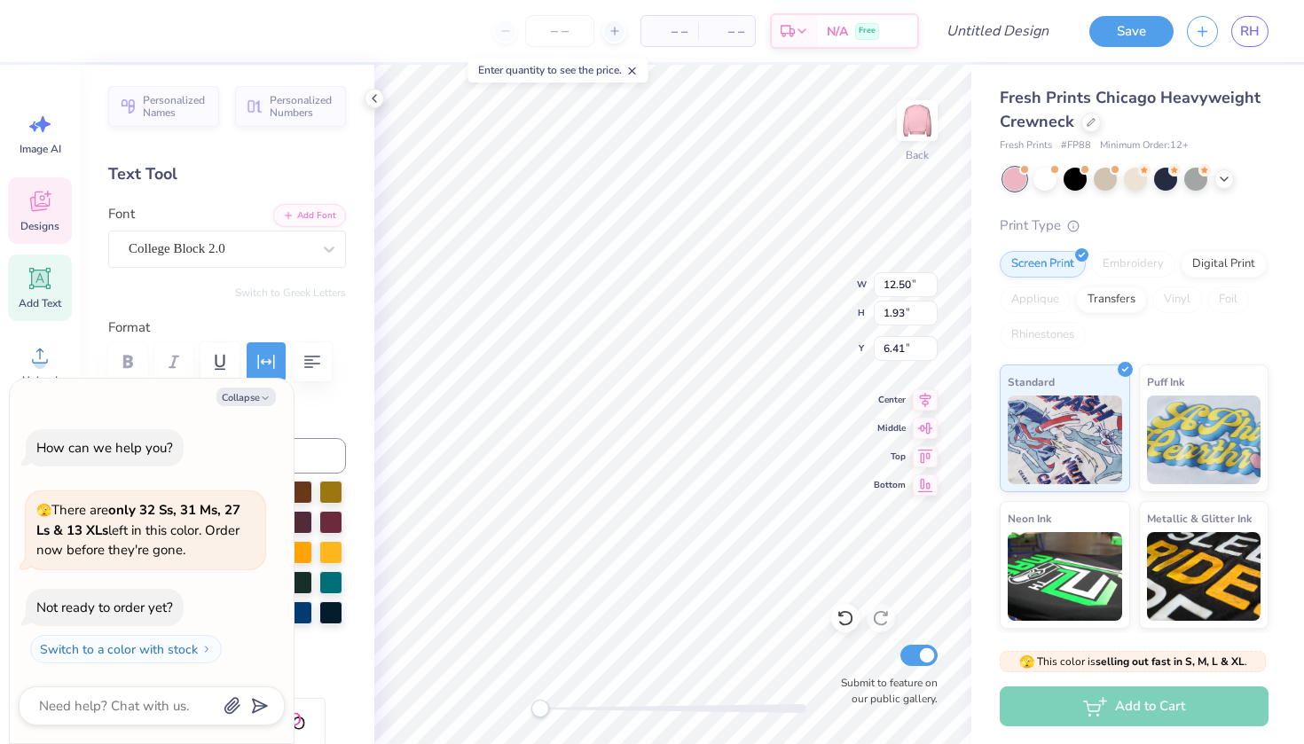
type textarea "x"
type textarea "Turn one in eught"
type textarea "x"
type textarea "Turn one in eught"
type textarea "x"
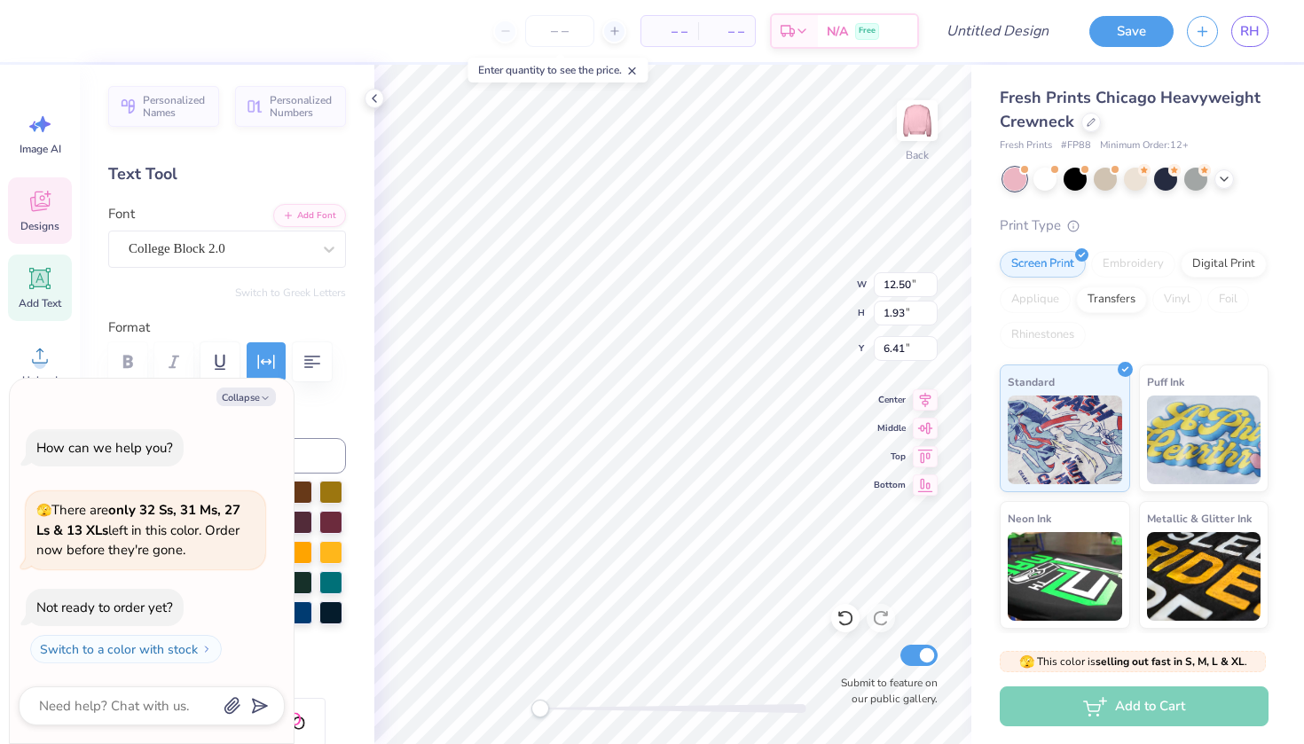
type textarea "Turn one in [GEOGRAPHIC_DATA]"
type textarea "x"
type textarea "Turn one in eug"
type textarea "x"
type textarea "Turn one in [GEOGRAPHIC_DATA]"
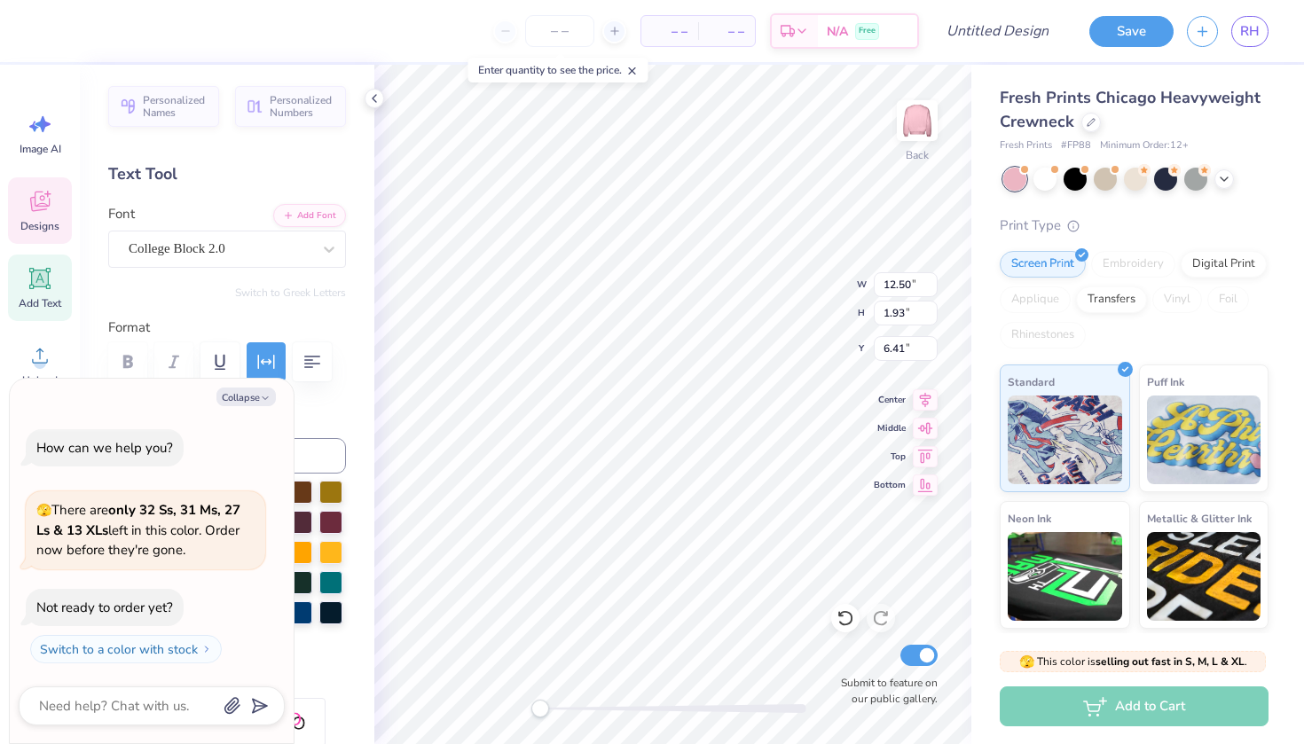
type textarea "x"
type textarea "Turn one in e"
type textarea "x"
type textarea "Turn one in ei"
type textarea "x"
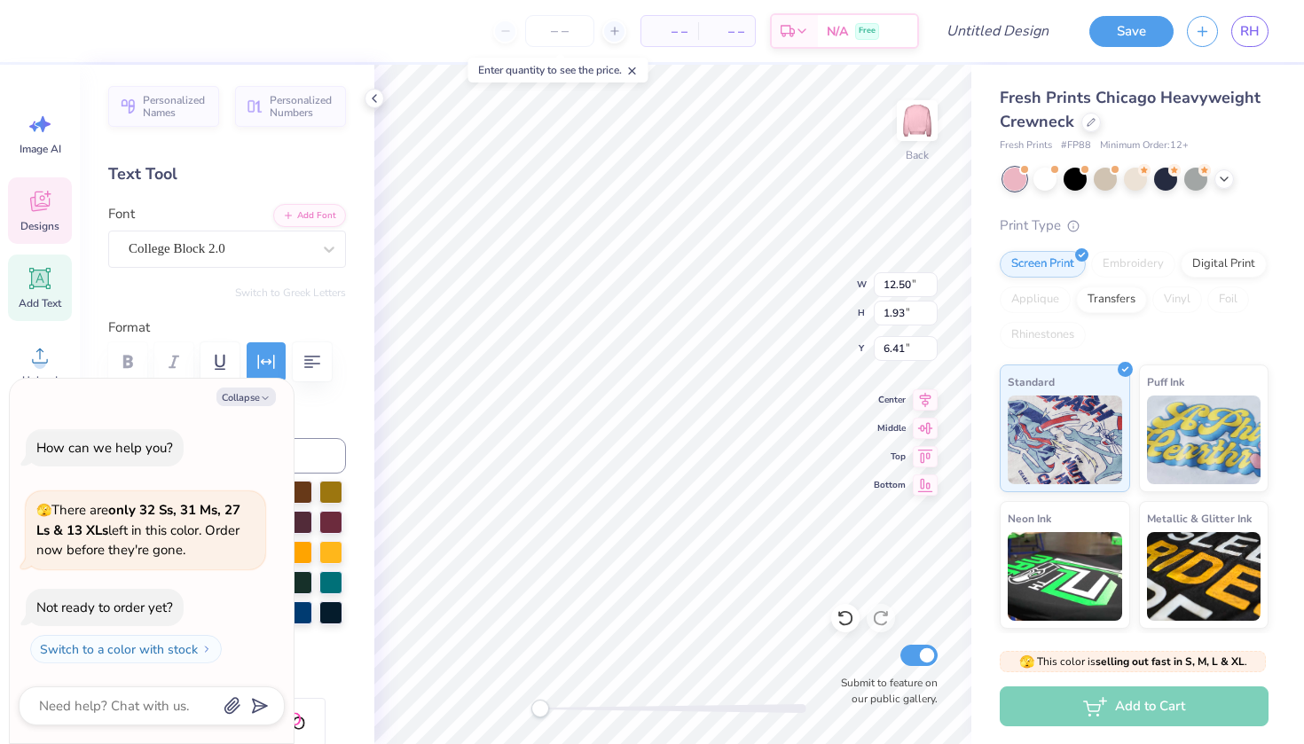
type textarea "Turn one in eig"
type textarea "x"
type textarea "Turn one in [GEOGRAPHIC_DATA]"
type textarea "x"
type textarea "Turn one in eight"
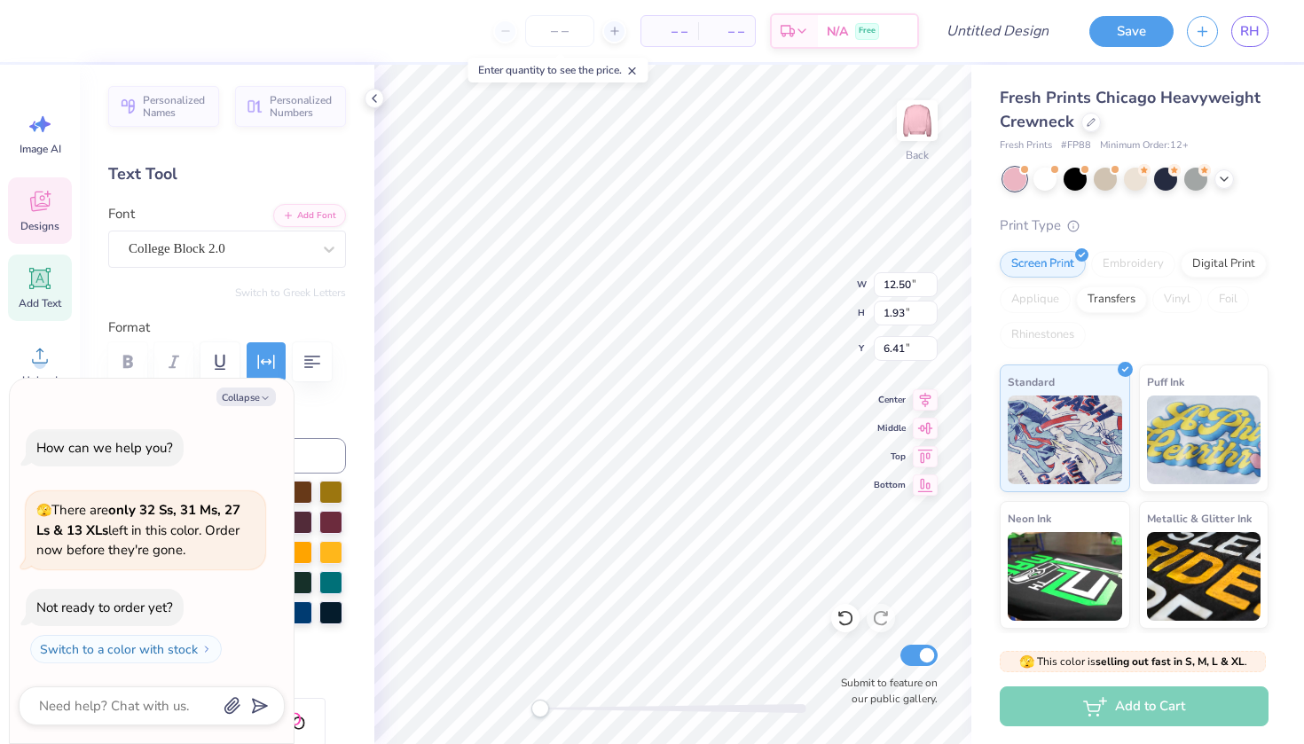
type textarea "x"
type textarea "Turn one in eight"
type textarea "x"
type textarea "Turn one in eight t"
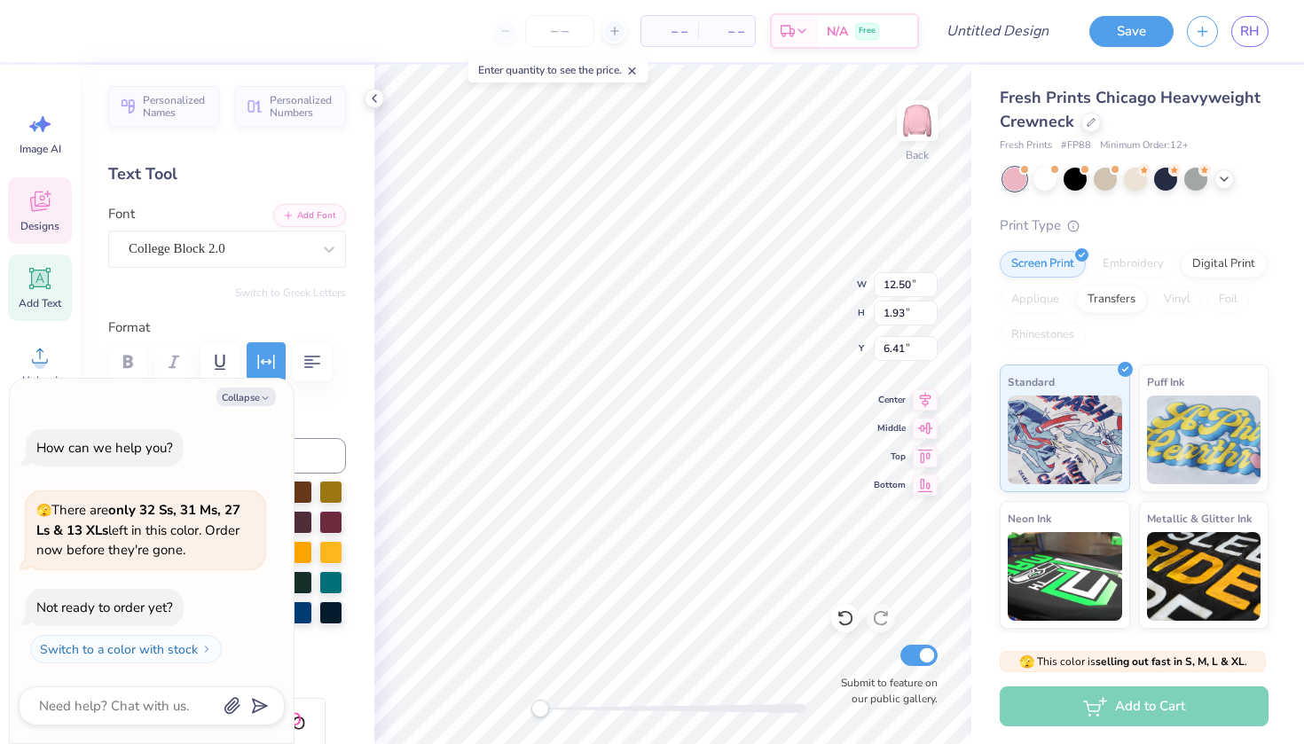
type textarea "x"
type textarea "Turn one in eight to"
type textarea "x"
type textarea "Turn one in eight to"
type textarea "x"
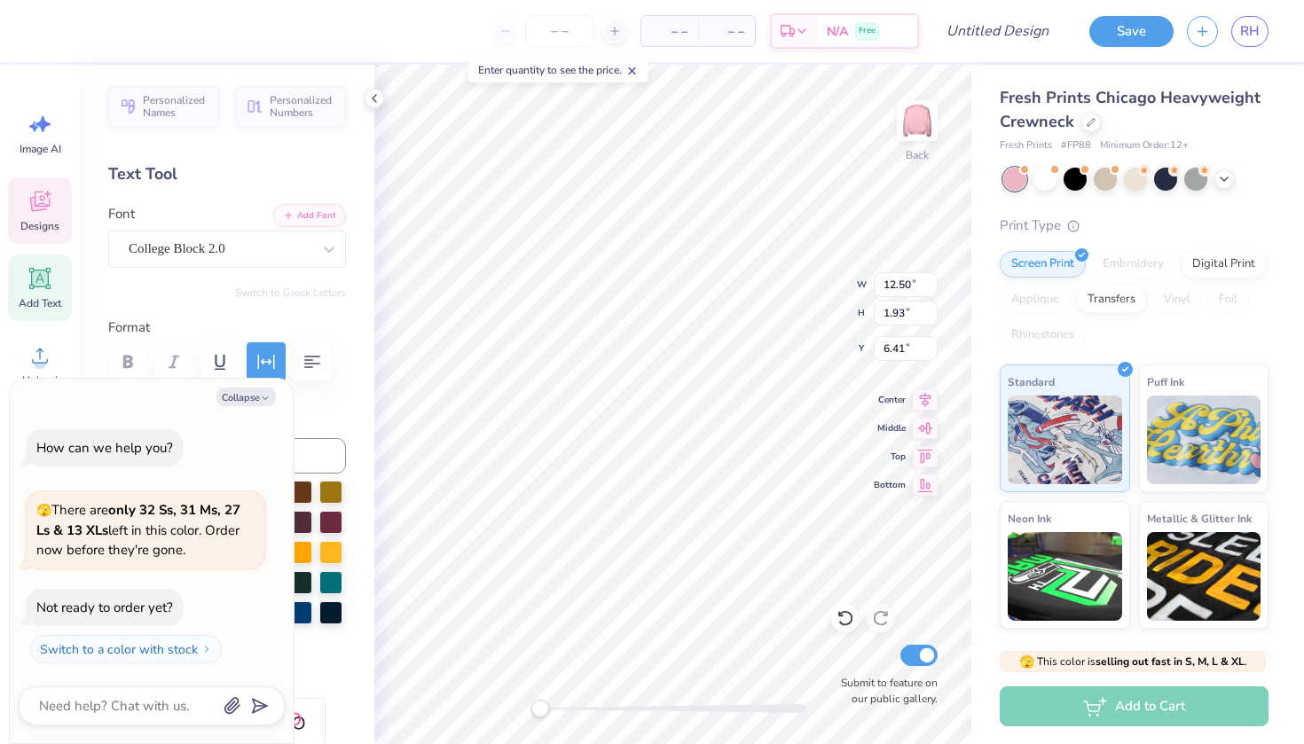
type textarea "Turn one in eight to n"
type textarea "x"
type textarea "Turn one in eight to no"
type textarea "x"
type textarea "Turn one in eight to non"
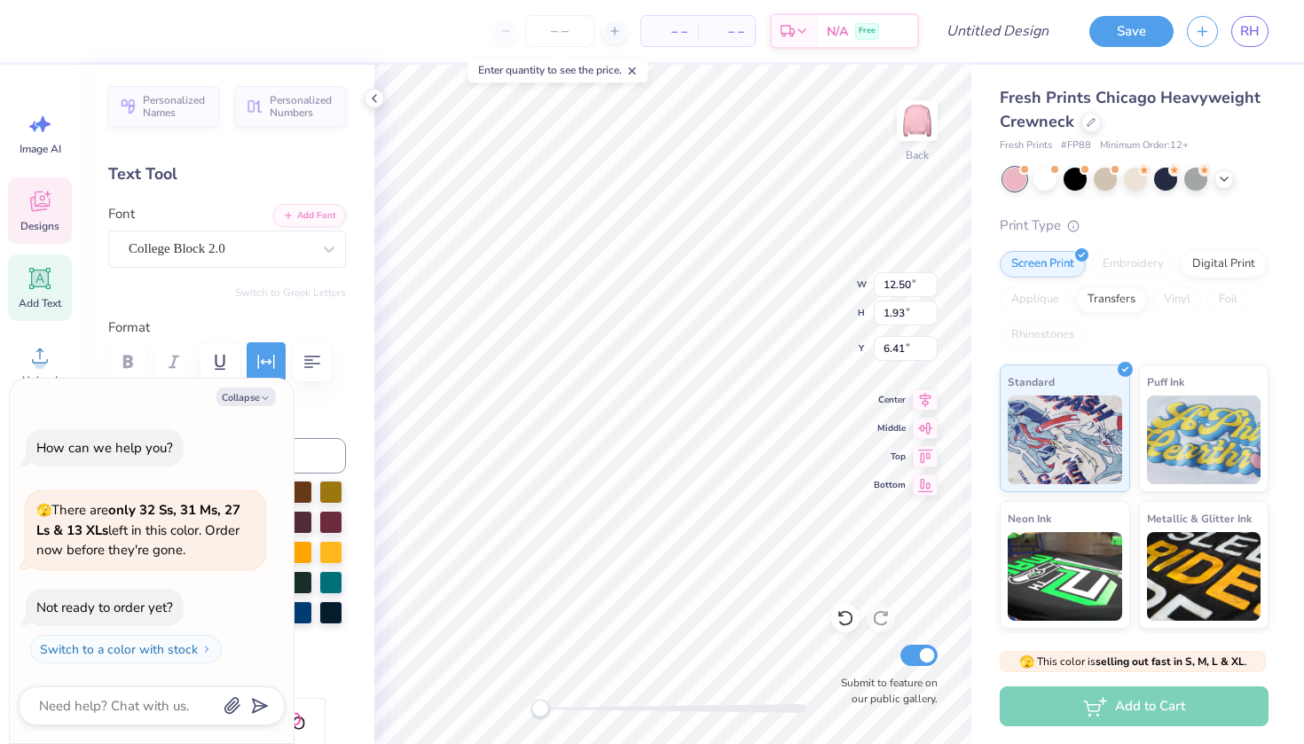
type textarea "x"
type textarea "Turn one in eight to none"
type textarea "x"
type textarea "Turn one in eight to none"
type textarea "x"
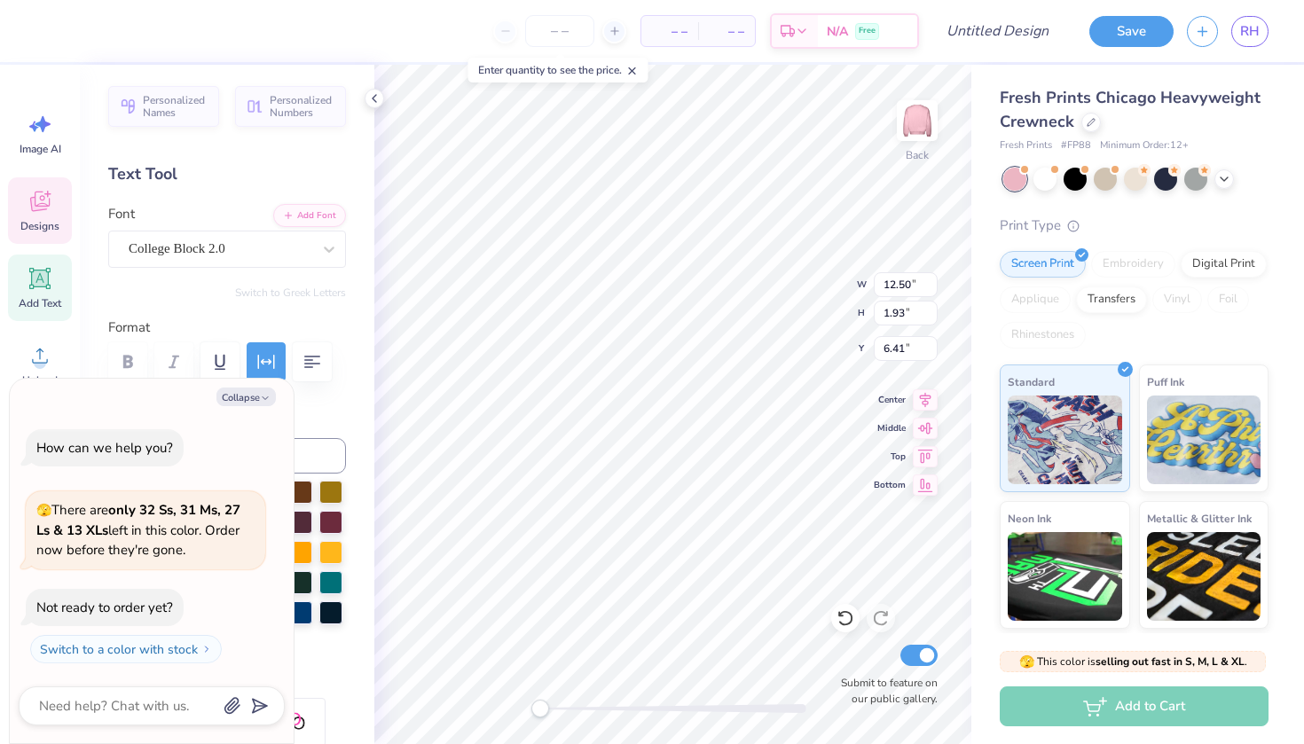
type textarea "Turn one in eight to none i"
type textarea "x"
type textarea "Turn one in eight to none in"
type textarea "x"
type textarea "Turn one in eight to none in"
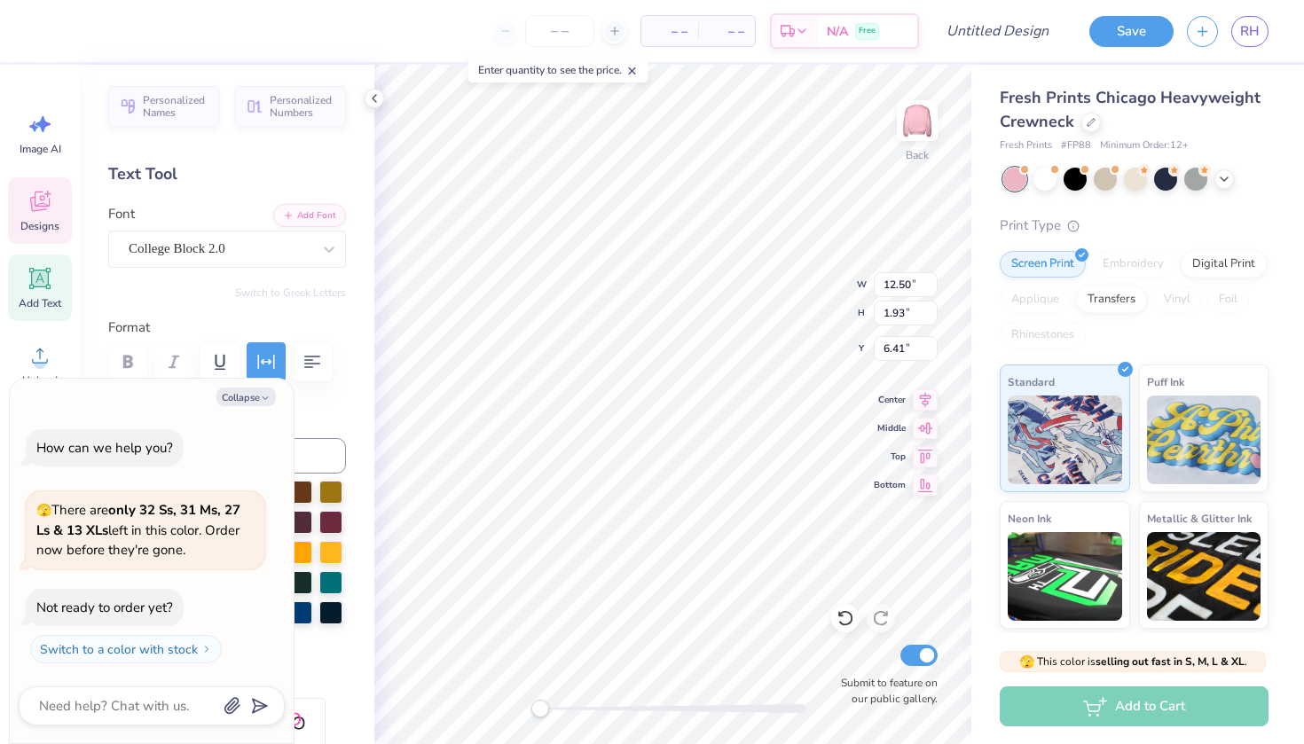
type textarea "x"
type textarea "Turn one in eight to none in e"
type textarea "x"
type textarea "Turn one in eight to none in ei"
type textarea "x"
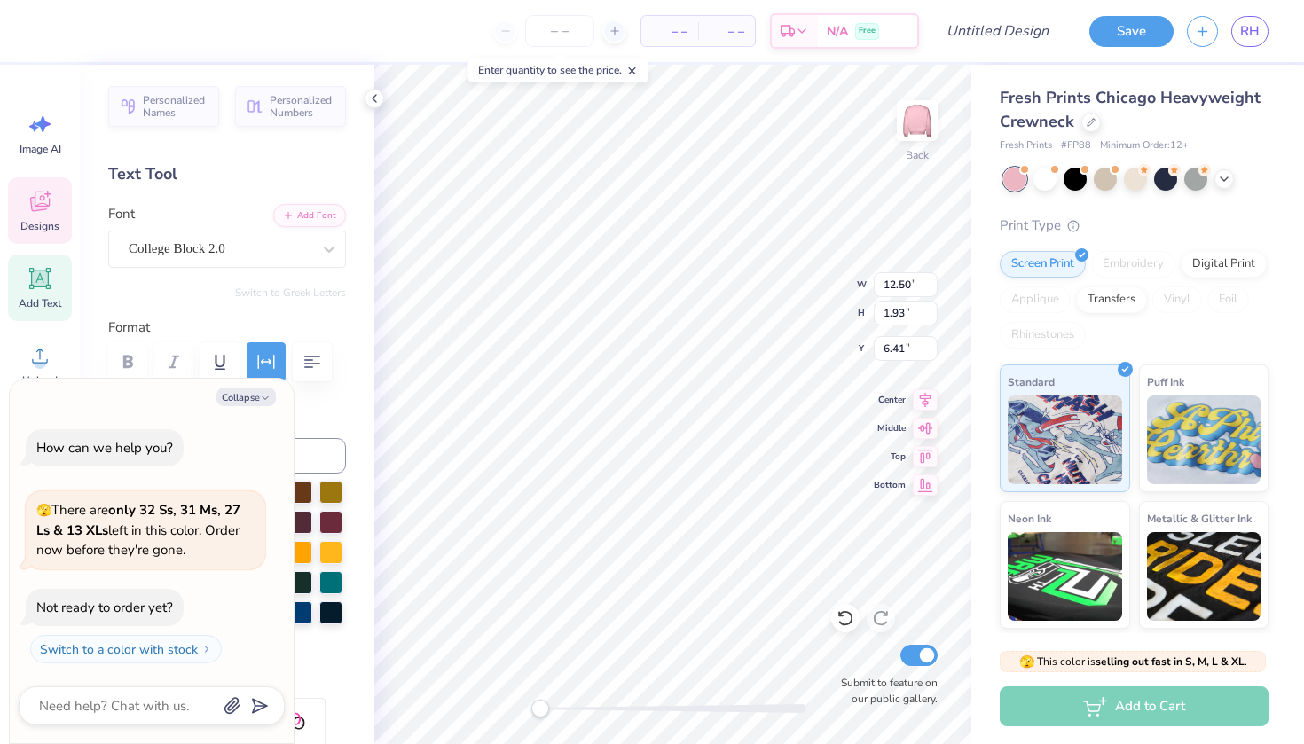
type textarea "Turn one in eight to none in eig"
type textarea "x"
type textarea "Turn one in eight to none in [GEOGRAPHIC_DATA]"
type textarea "x"
type textarea "Turn one in eight to none in eight"
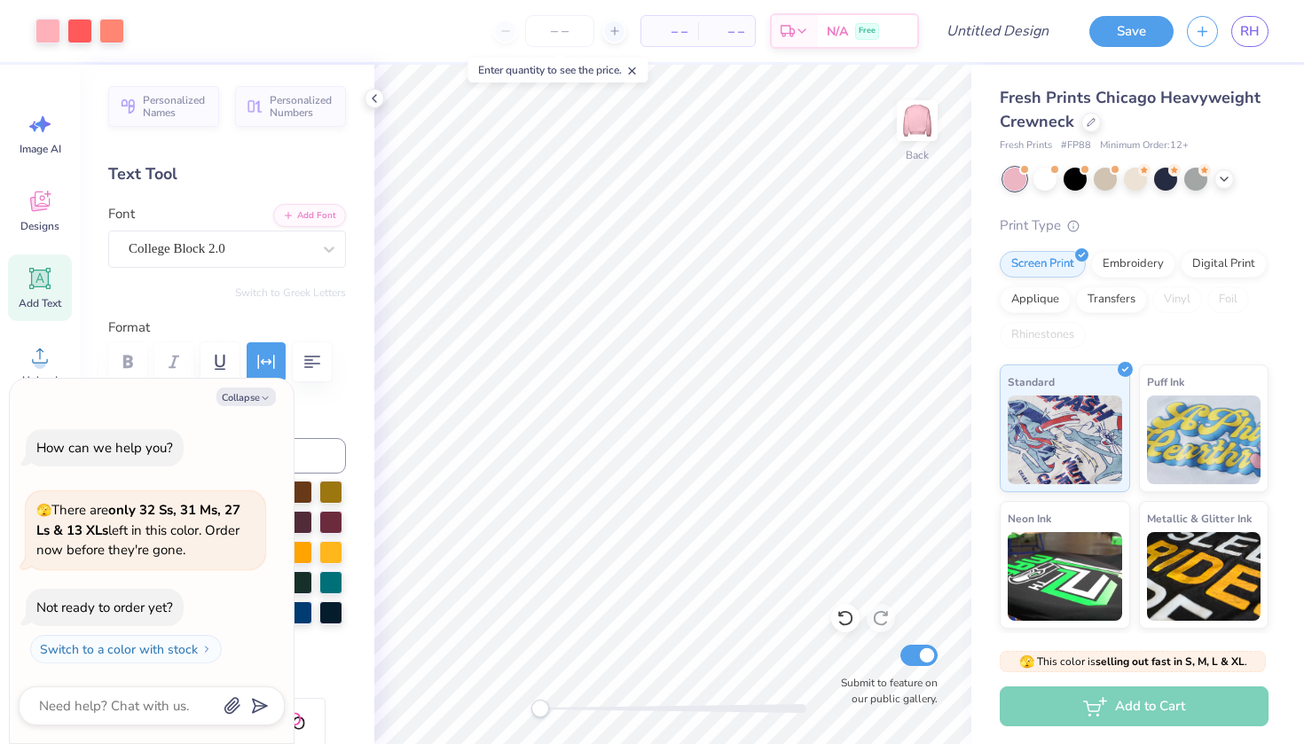
scroll to position [0, 0]
click at [261, 401] on icon "button" at bounding box center [265, 398] width 11 height 11
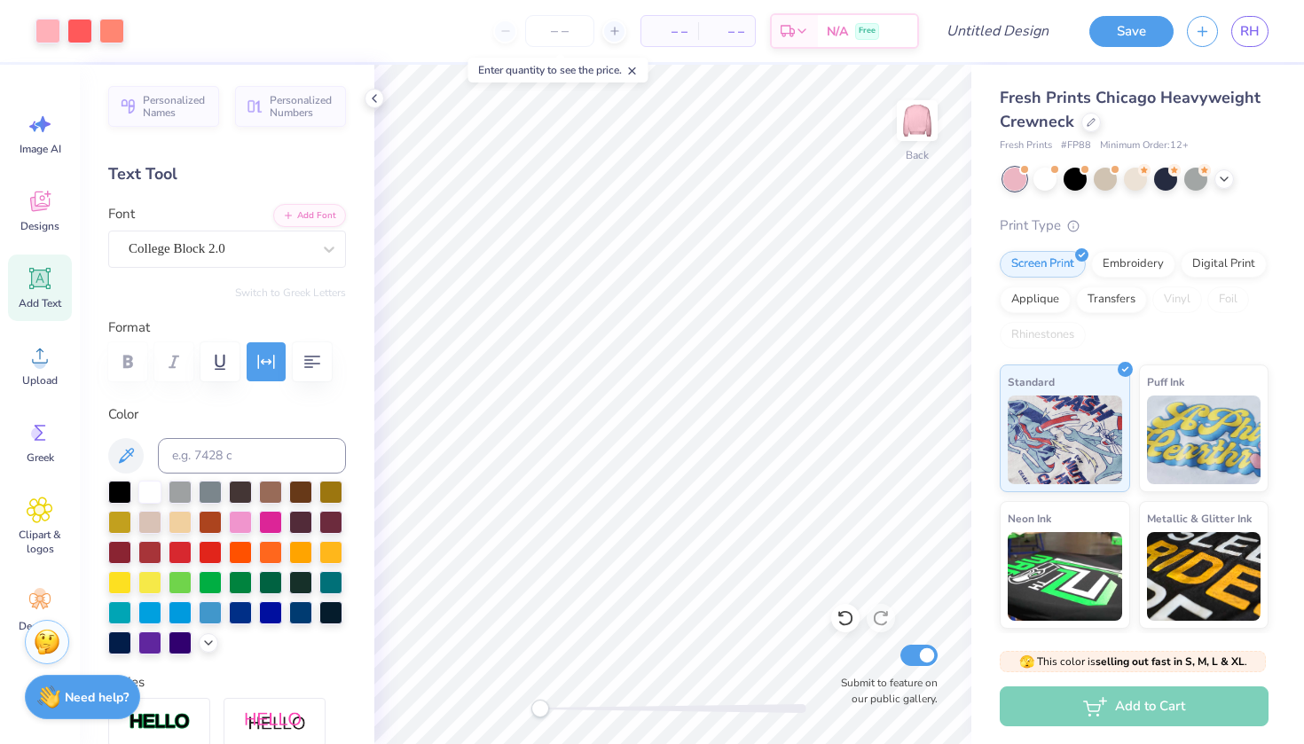
type textarea "x"
click at [999, 30] on input "Design Title" at bounding box center [1019, 30] width 87 height 35
type input "Pink Week #1"
click at [89, 26] on div at bounding box center [79, 29] width 25 height 25
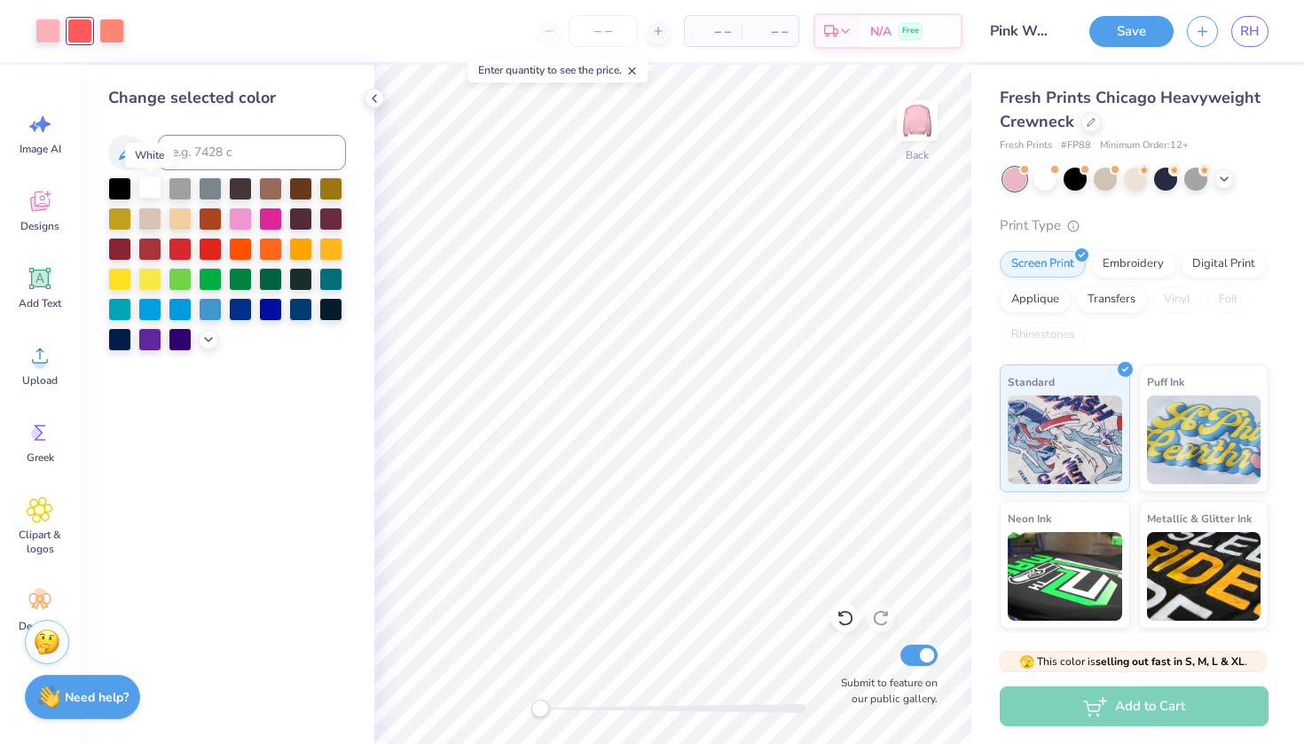
click at [152, 187] on div at bounding box center [149, 187] width 23 height 23
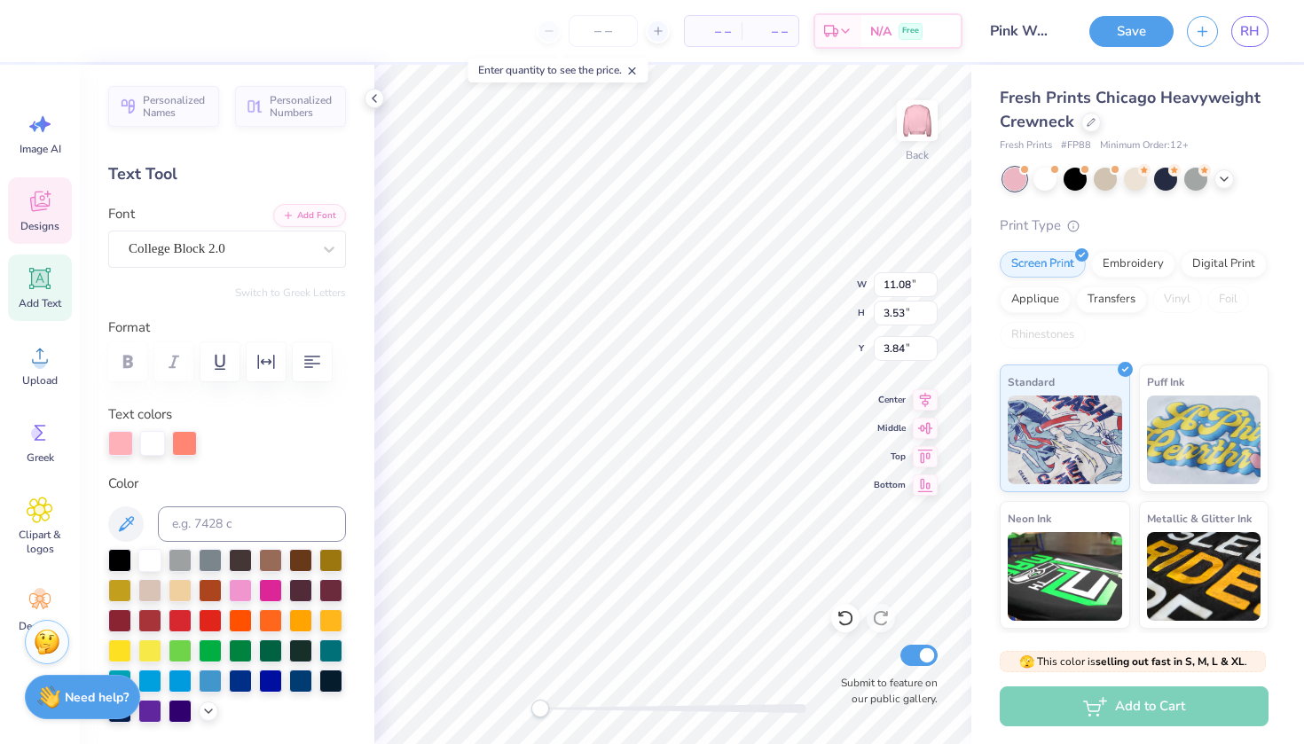
type input "10.27"
type input "1.69"
type input "3.00"
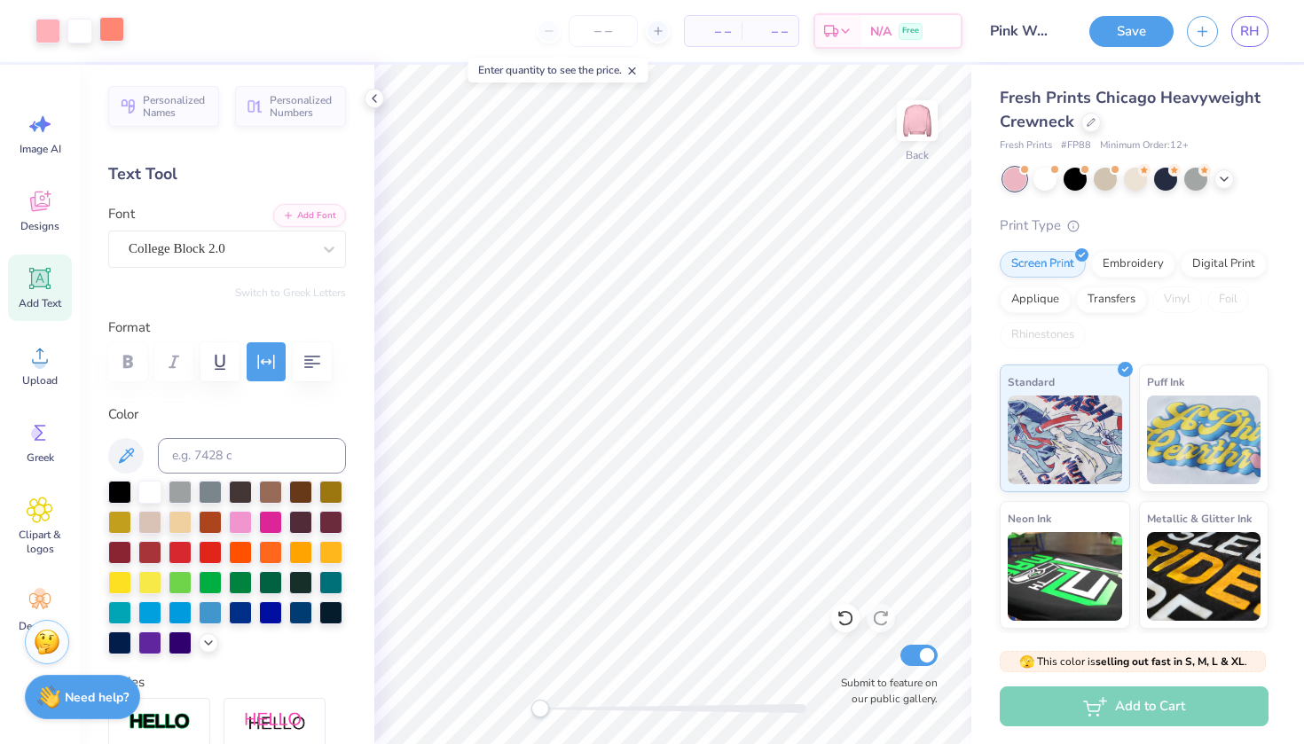
click at [114, 30] on div at bounding box center [111, 29] width 25 height 25
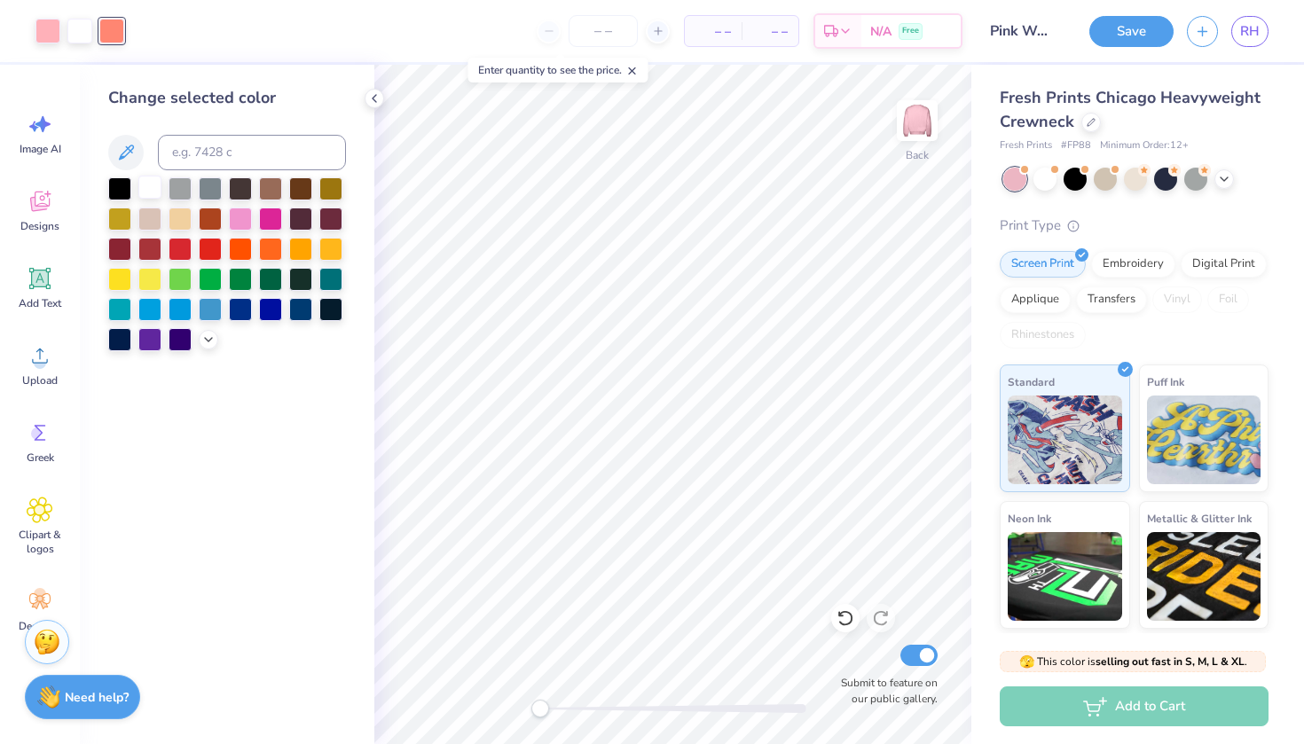
click at [153, 191] on div at bounding box center [149, 187] width 23 height 23
click at [1121, 38] on button "Save" at bounding box center [1131, 28] width 84 height 31
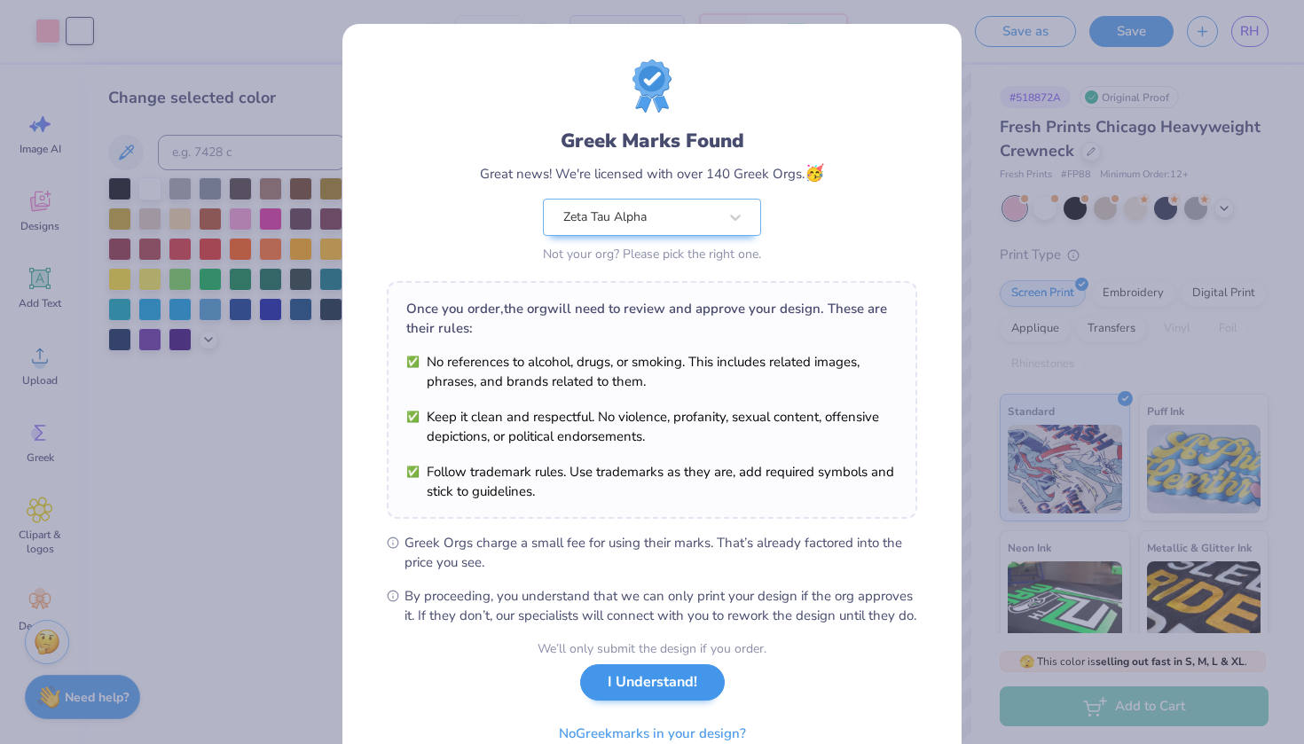
click at [624, 701] on button "I Understand!" at bounding box center [652, 682] width 145 height 36
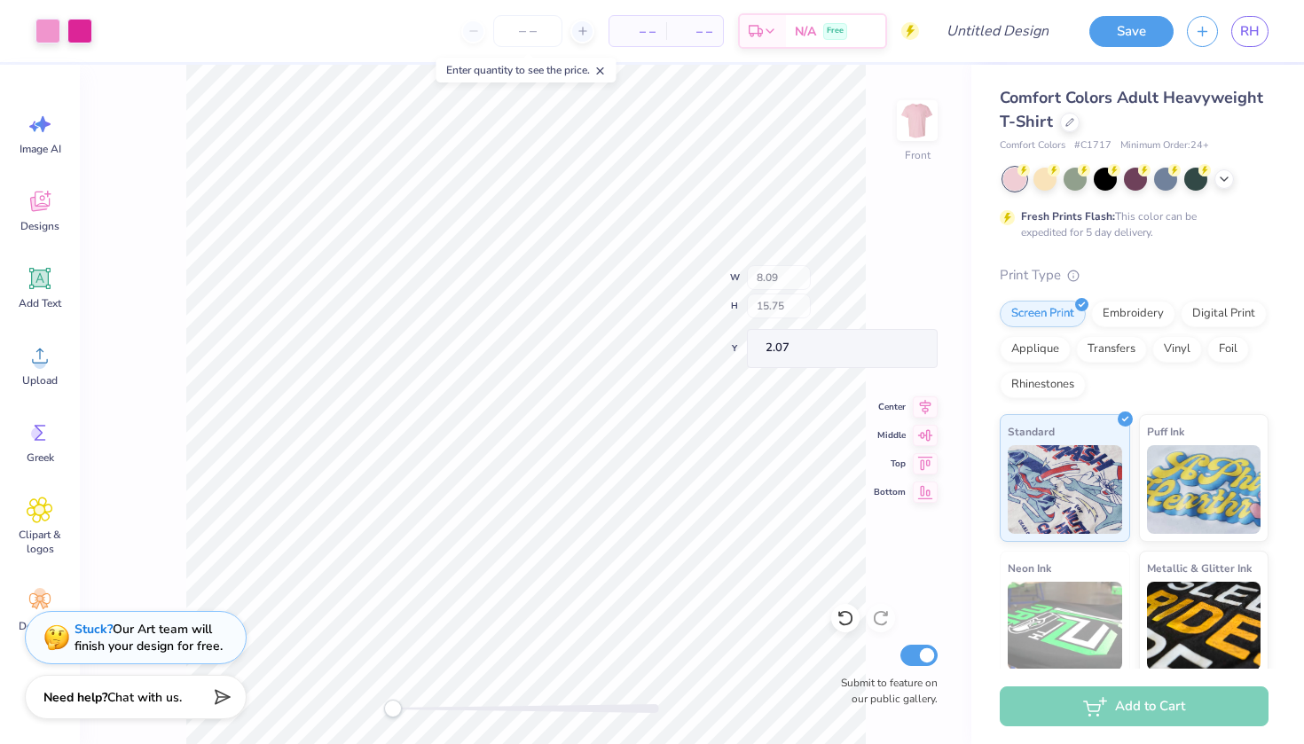
type input "7.15"
type input "1.39"
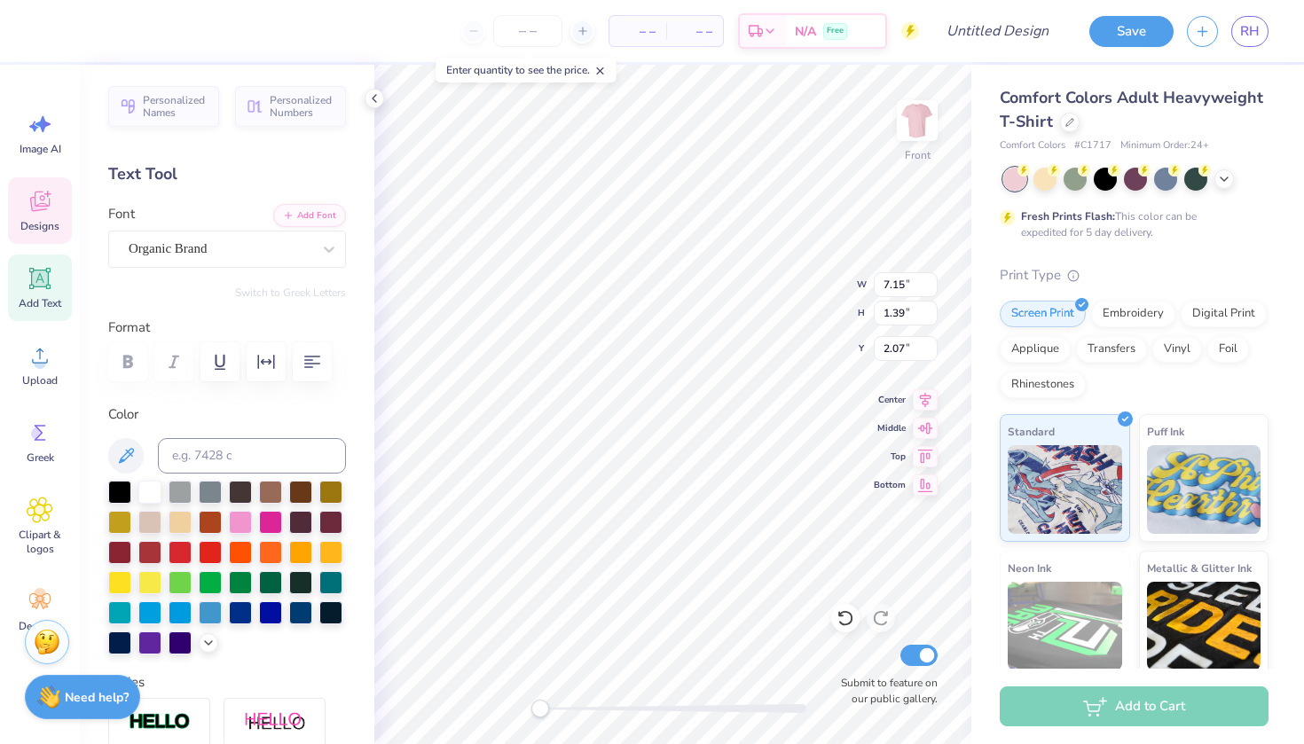
scroll to position [0, 4]
type textarea "EVErYone LOOKS GOOD IN"
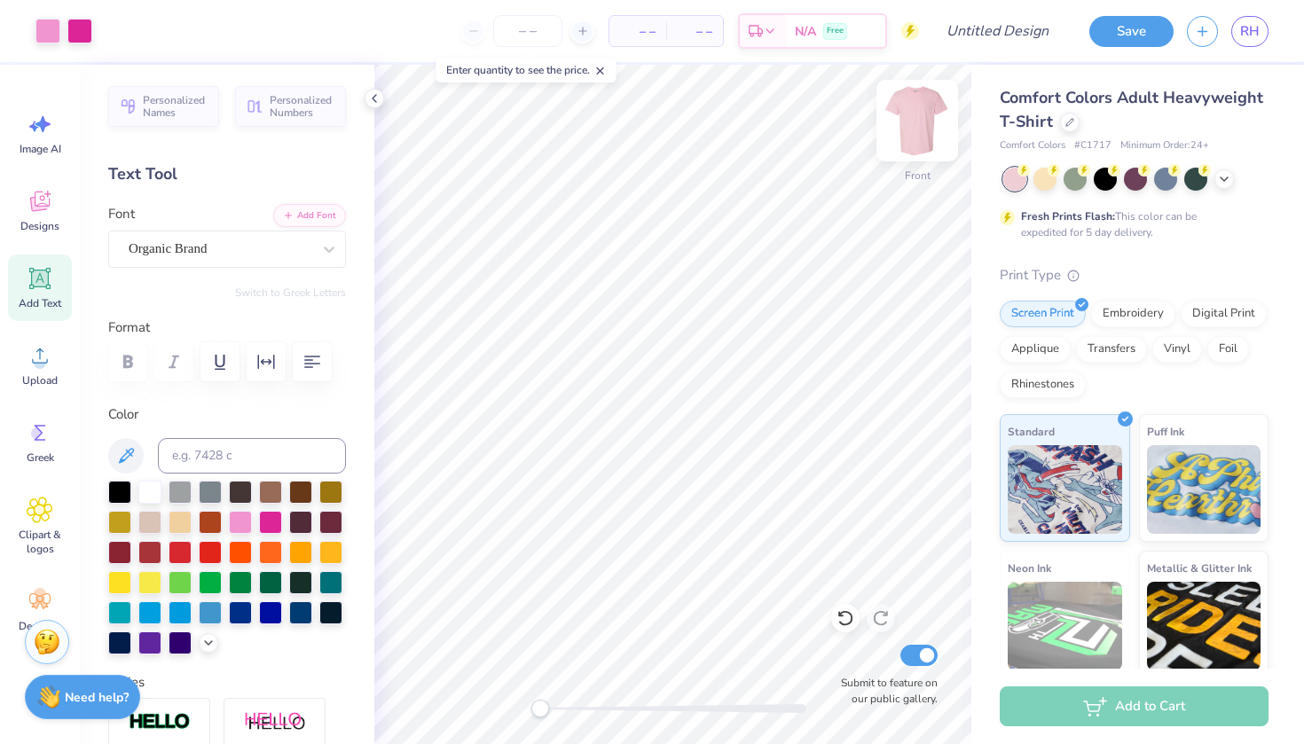
click at [917, 128] on img at bounding box center [917, 120] width 71 height 71
click at [915, 121] on img at bounding box center [917, 120] width 71 height 71
click at [915, 121] on img at bounding box center [917, 120] width 35 height 35
click at [997, 35] on input "Design Title" at bounding box center [1019, 30] width 87 height 35
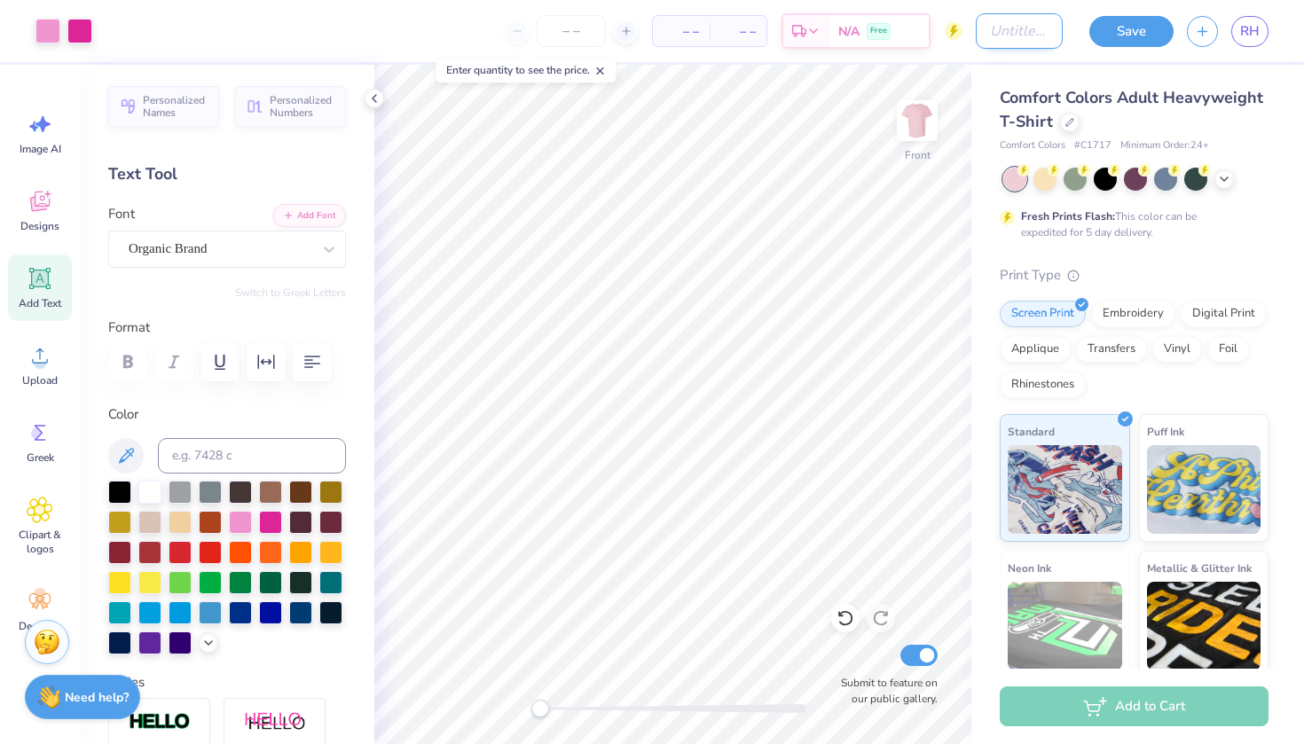
click at [997, 35] on input "Design Title" at bounding box center [1019, 30] width 87 height 35
type input "Pink Week #2"
click at [1137, 21] on button "Save" at bounding box center [1131, 28] width 84 height 31
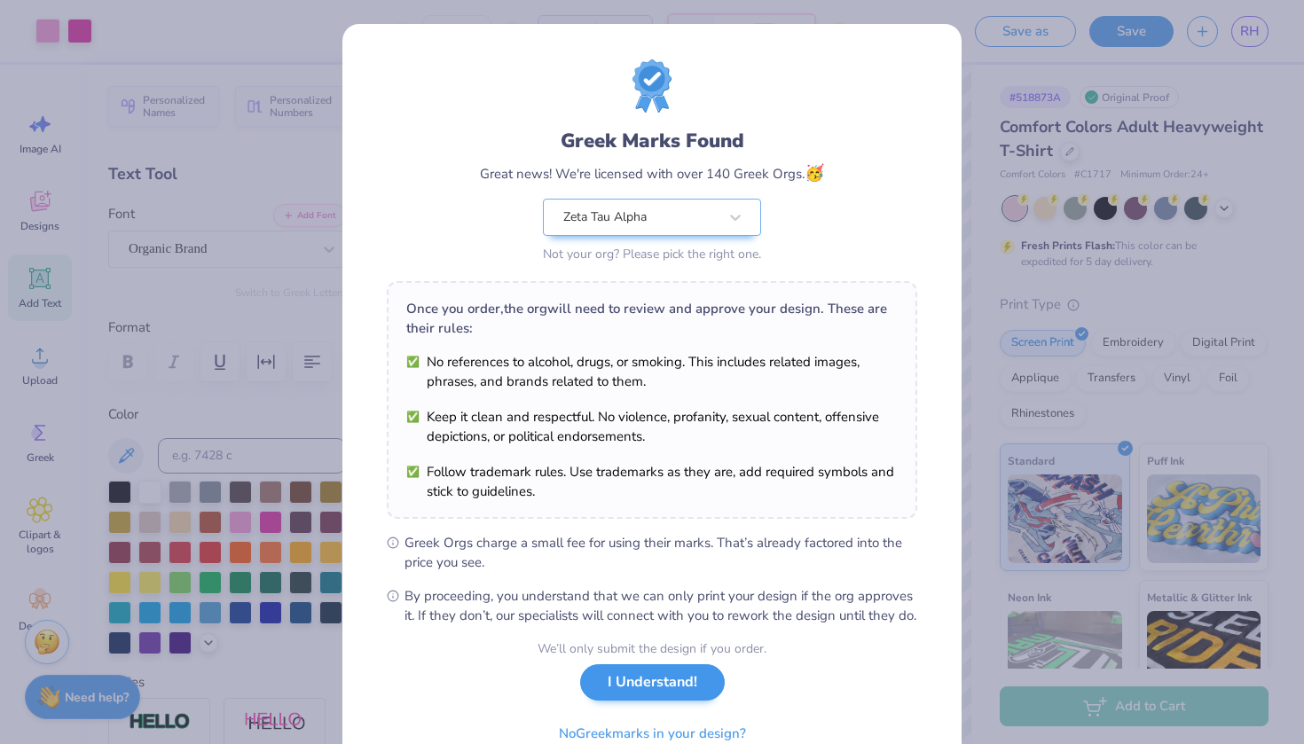
click at [656, 701] on button "I Understand!" at bounding box center [652, 682] width 145 height 36
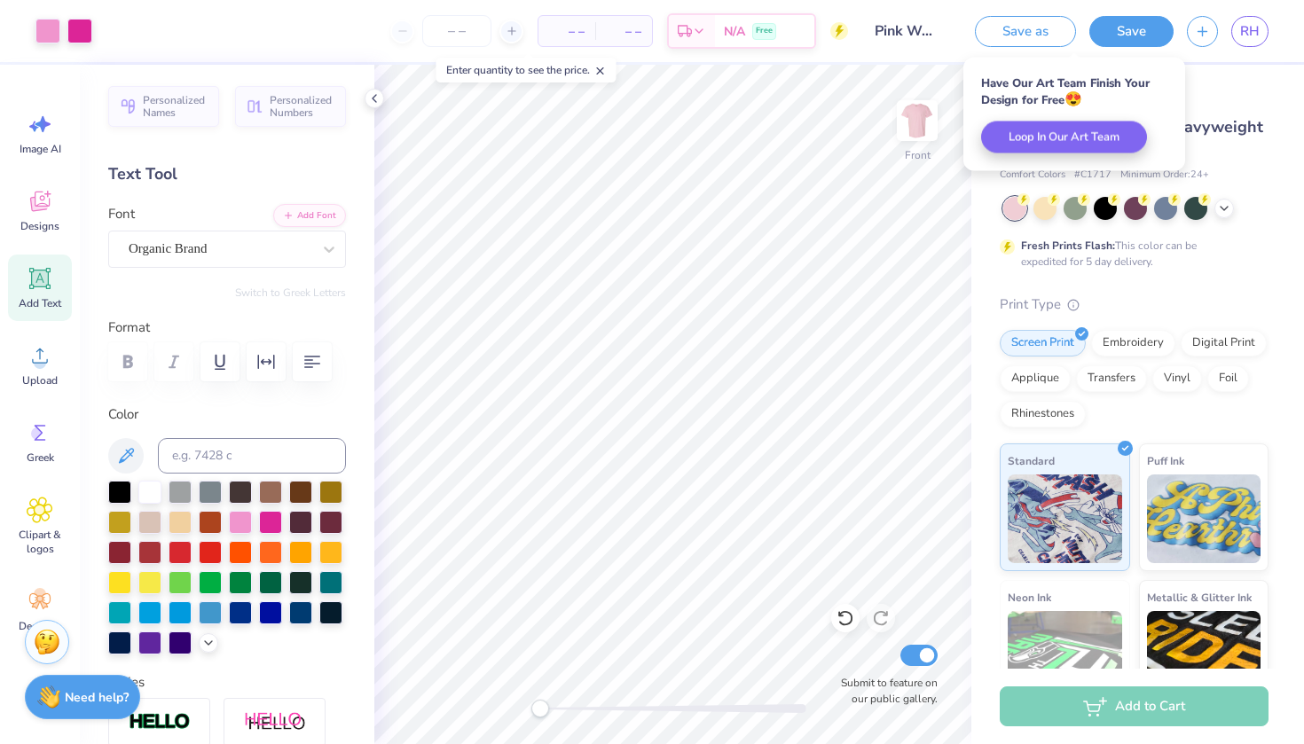
click at [527, 3] on div "– – Per Item – – Total Est. Delivery N/A Free" at bounding box center [477, 31] width 742 height 62
